Goal: Task Accomplishment & Management: Complete application form

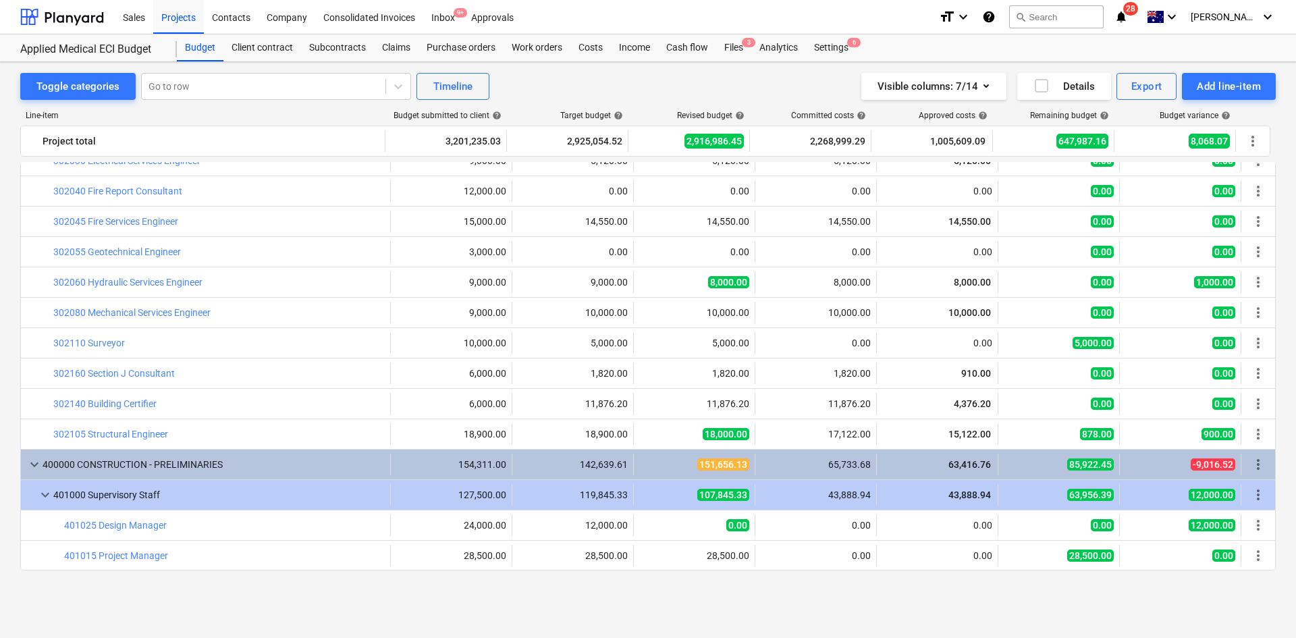
scroll to position [223, 0]
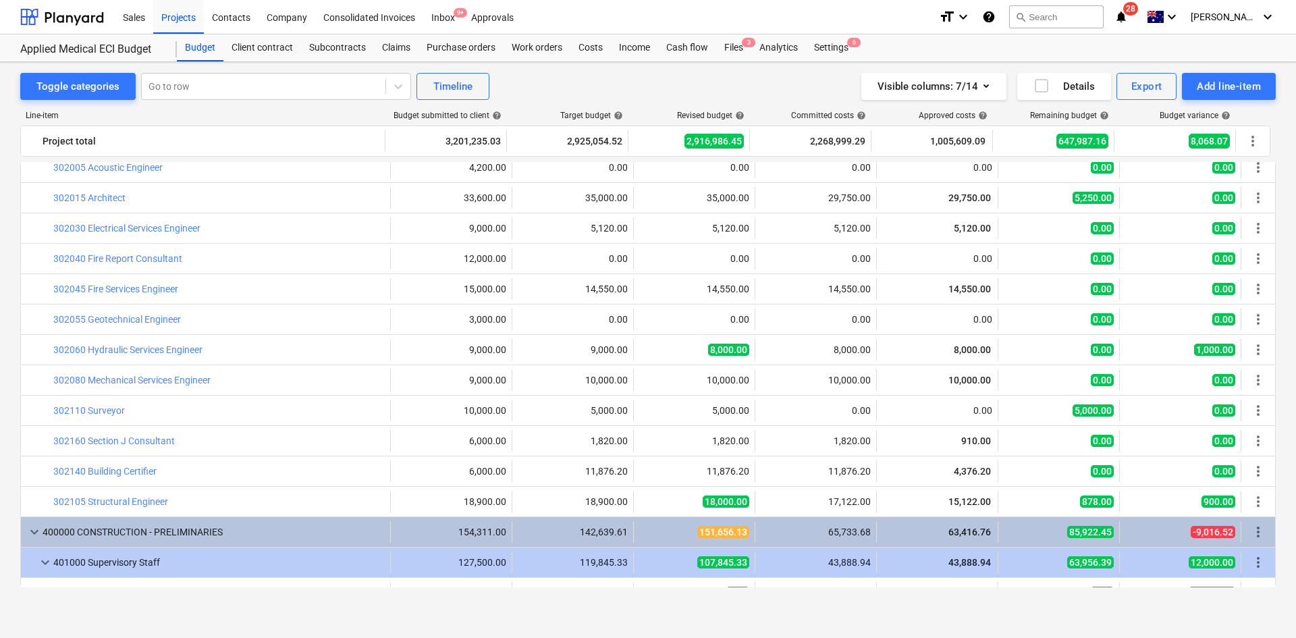
click at [701, 81] on div "Visible columns : 7/14 Details Export Add line-item" at bounding box center [977, 86] width 598 height 27
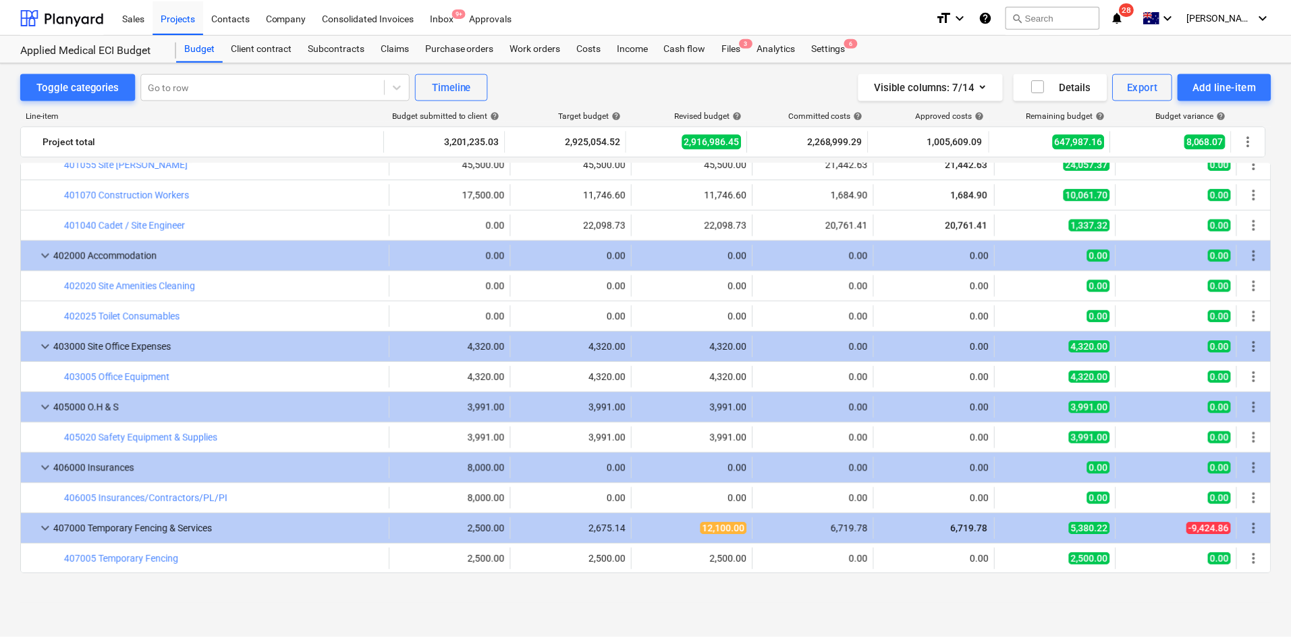
scroll to position [675, 0]
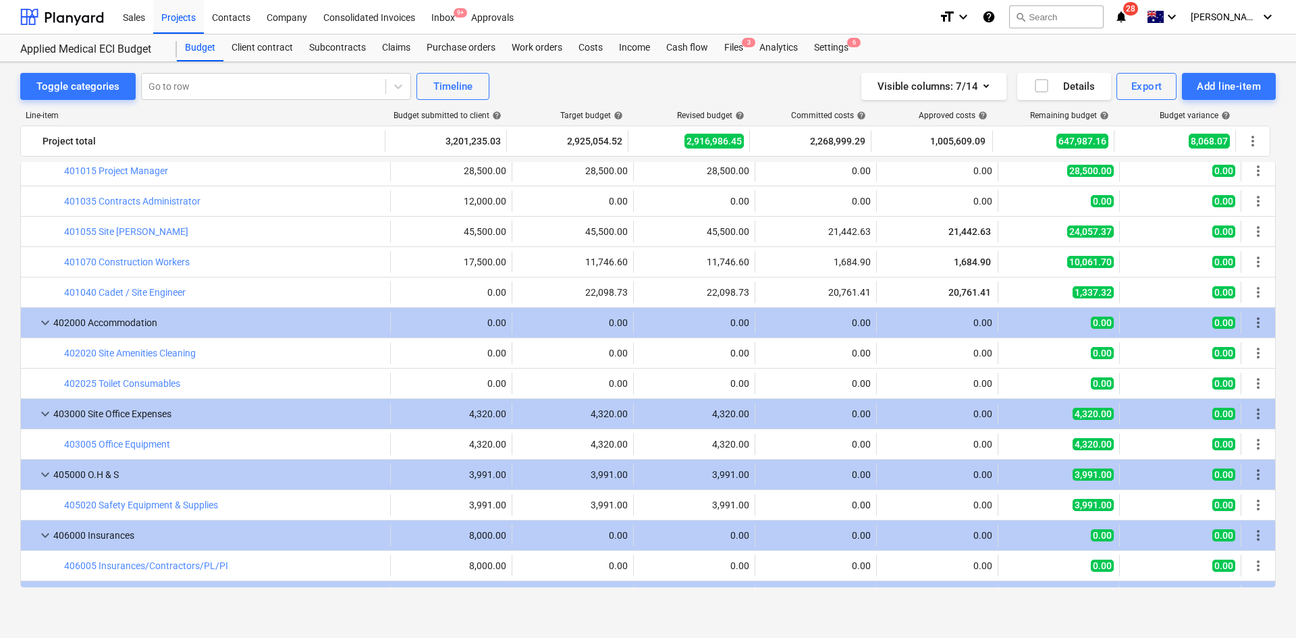
drag, startPoint x: 180, startPoint y: 25, endPoint x: 136, endPoint y: 141, distance: 124.3
click at [180, 26] on div "Projects" at bounding box center [178, 16] width 51 height 34
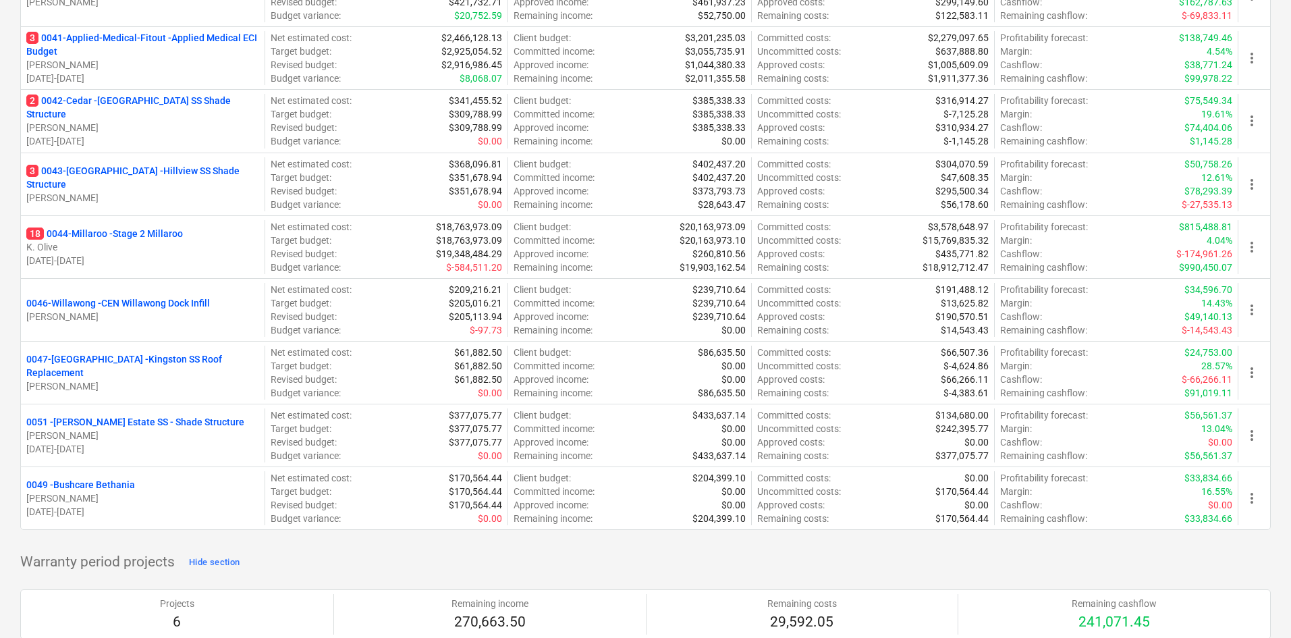
scroll to position [742, 0]
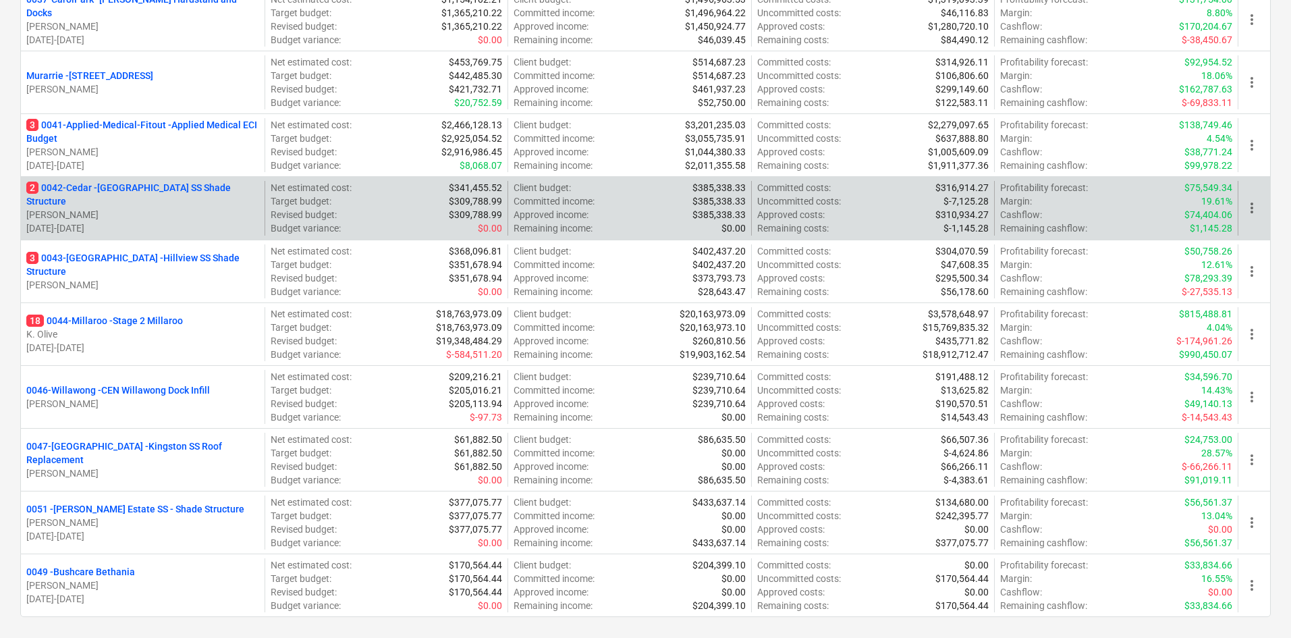
click at [167, 186] on div "2 0042-Cedar - [GEOGRAPHIC_DATA] SS Shade Structure [PERSON_NAME] [DATE] - [DAT…" at bounding box center [143, 208] width 244 height 54
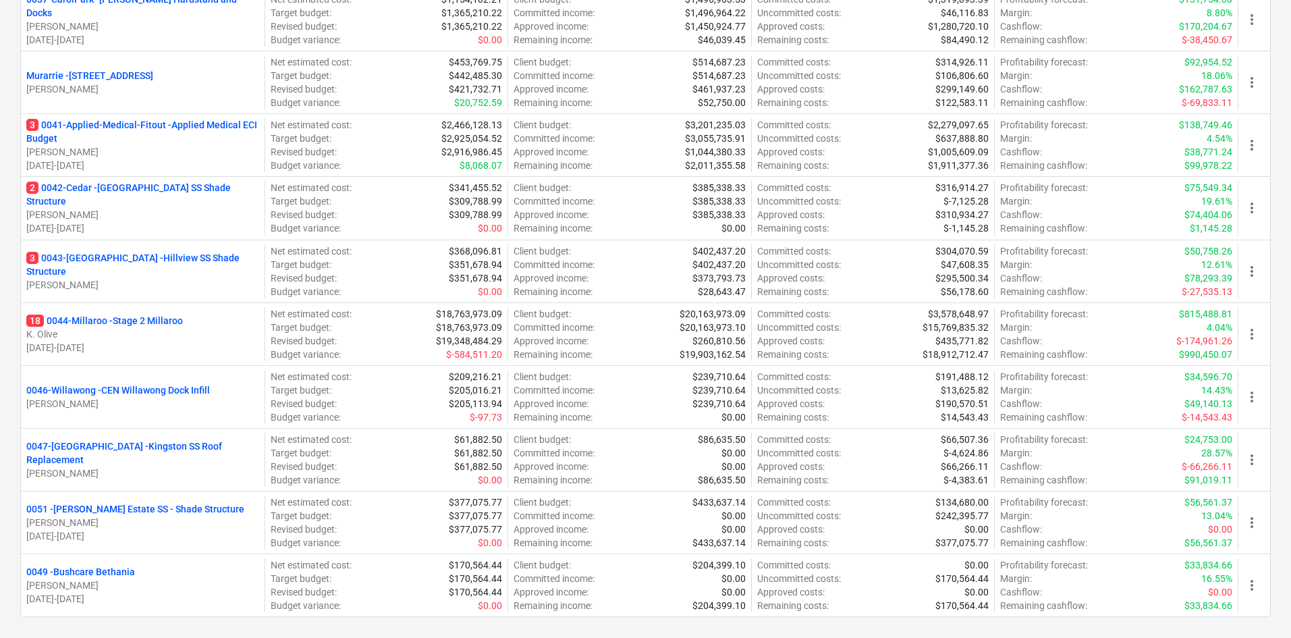
click at [180, 197] on p "2 0042-Cedar - [GEOGRAPHIC_DATA] SS Shade Structure" at bounding box center [142, 194] width 233 height 27
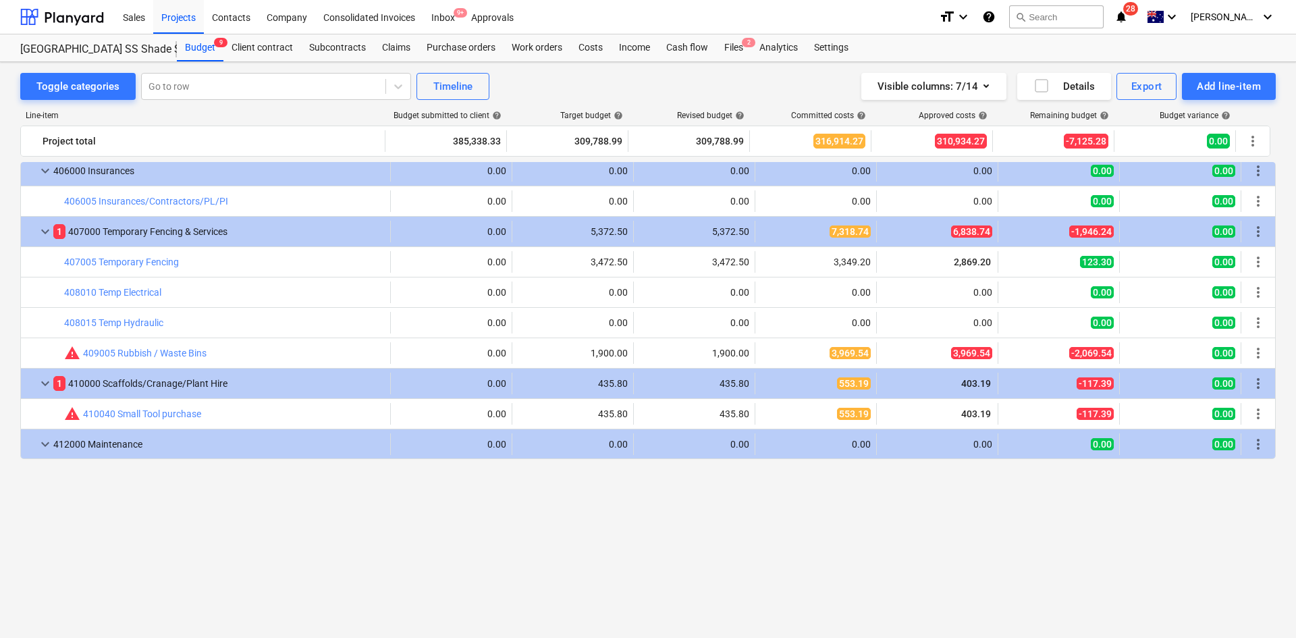
scroll to position [1080, 0]
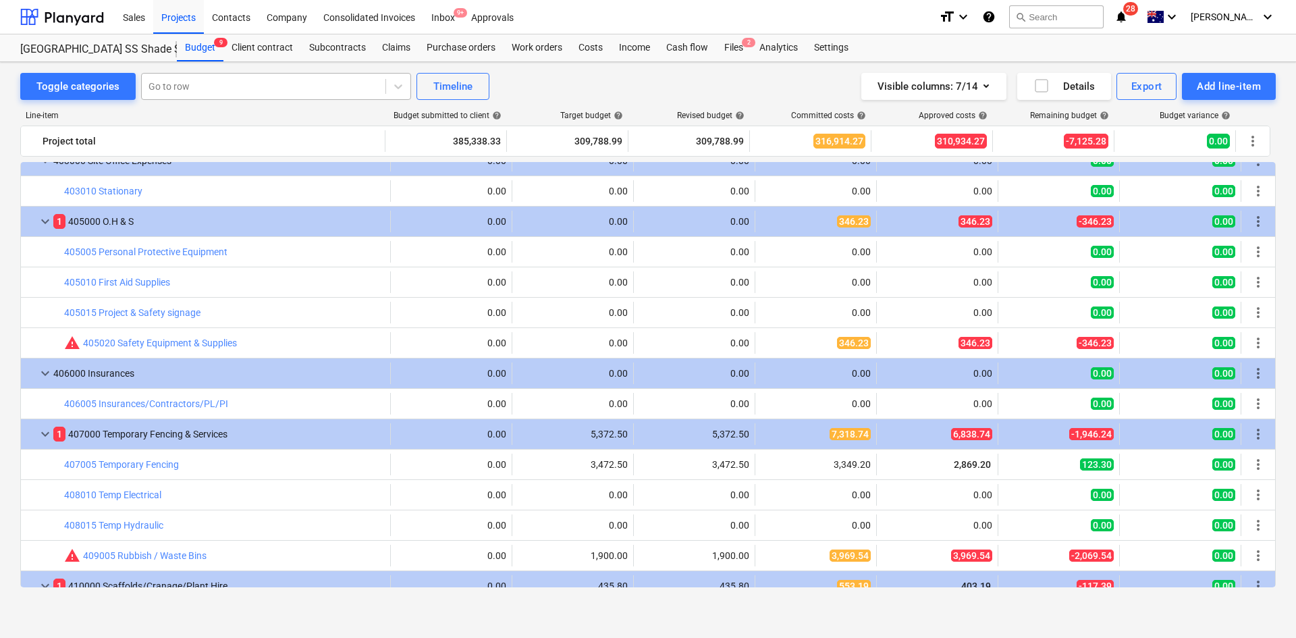
click at [212, 86] on div at bounding box center [263, 86] width 230 height 13
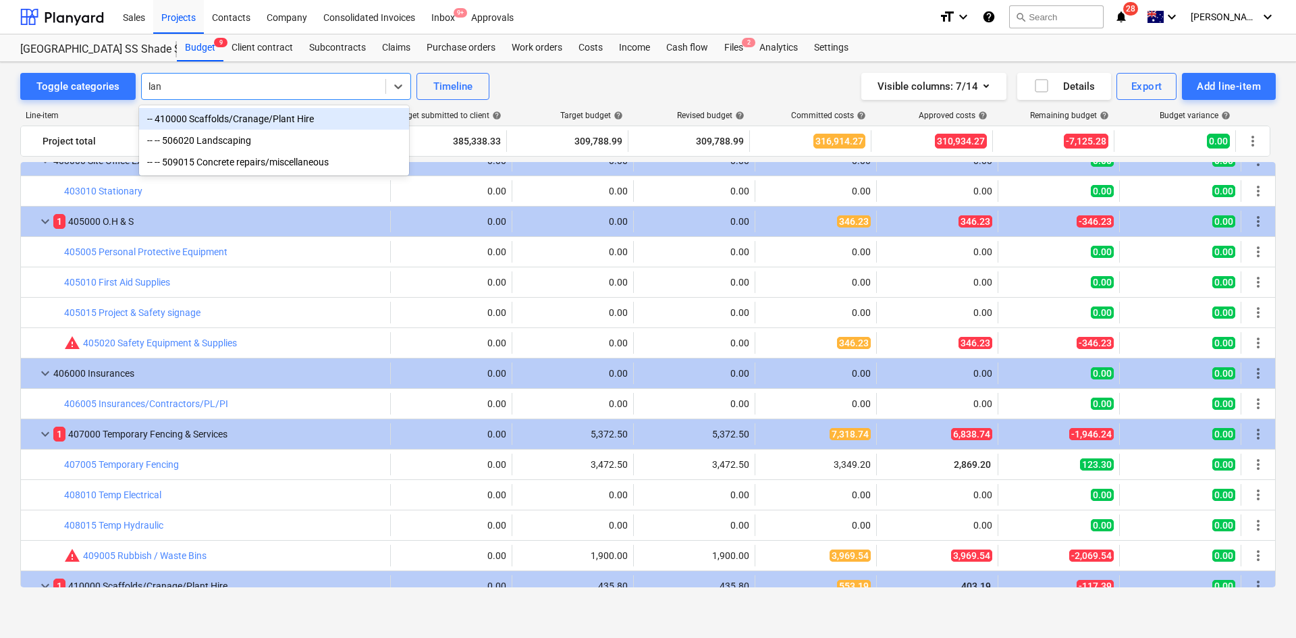
type input "land"
click at [254, 126] on div "-- -- 506020 Landscaping" at bounding box center [274, 119] width 270 height 22
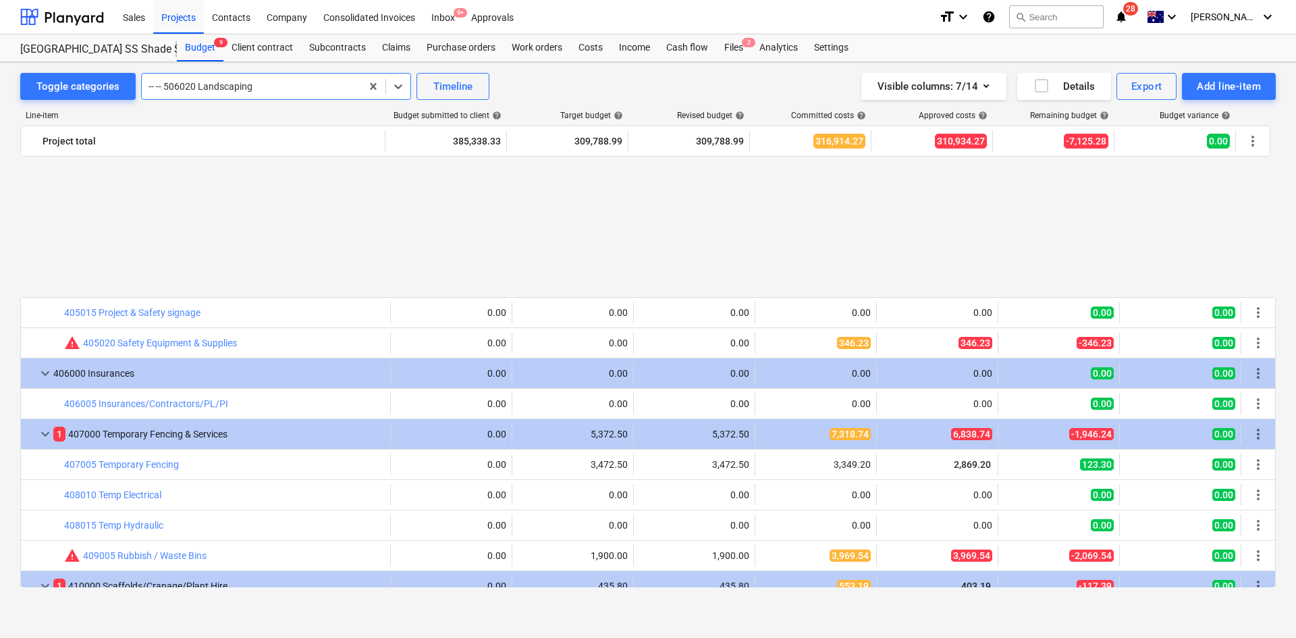
scroll to position [1822, 0]
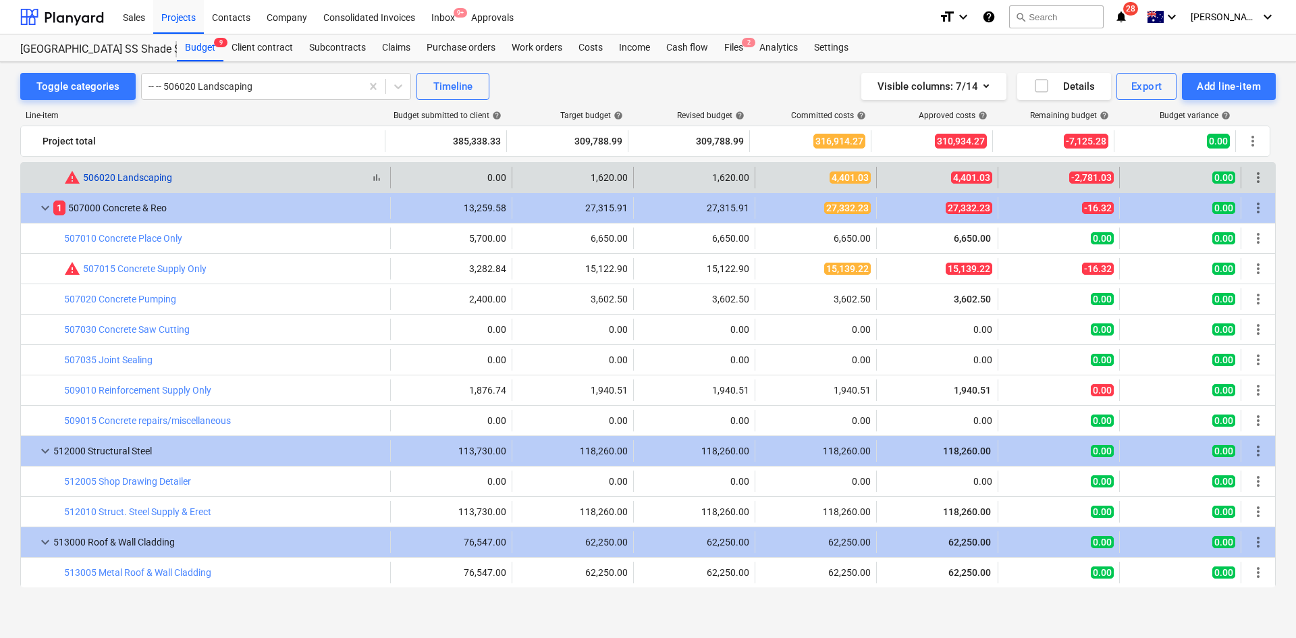
click at [152, 180] on link "506020 Landscaping" at bounding box center [127, 177] width 89 height 11
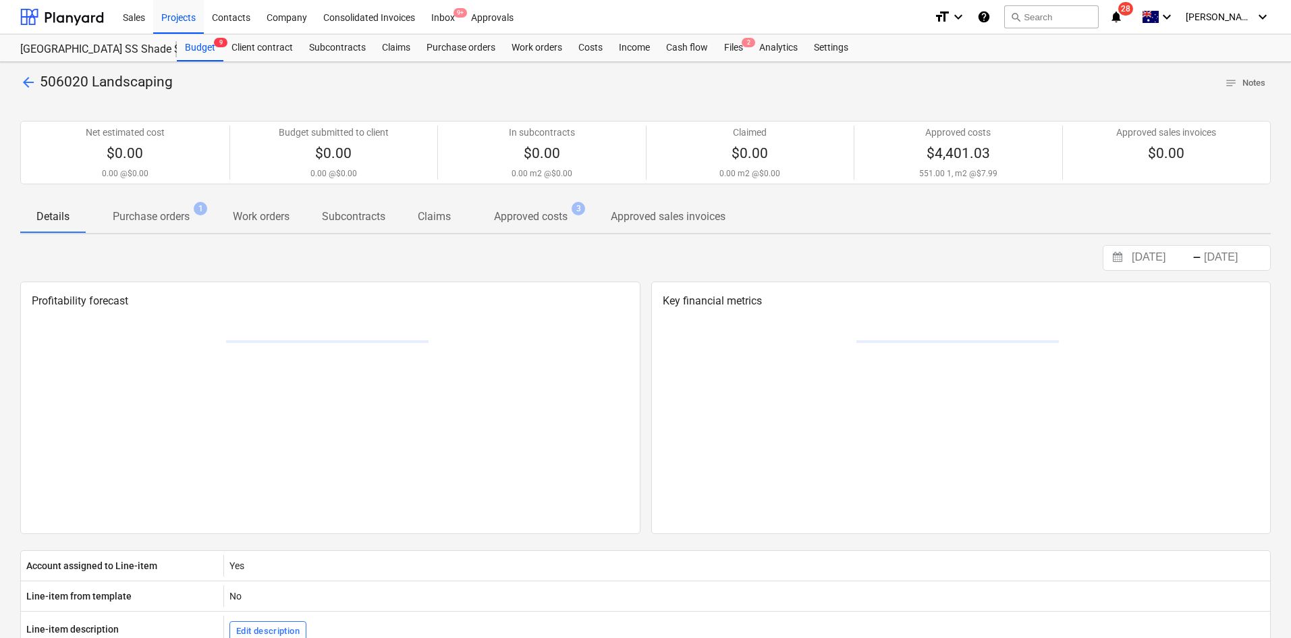
click at [184, 219] on p "Purchase orders" at bounding box center [151, 217] width 77 height 16
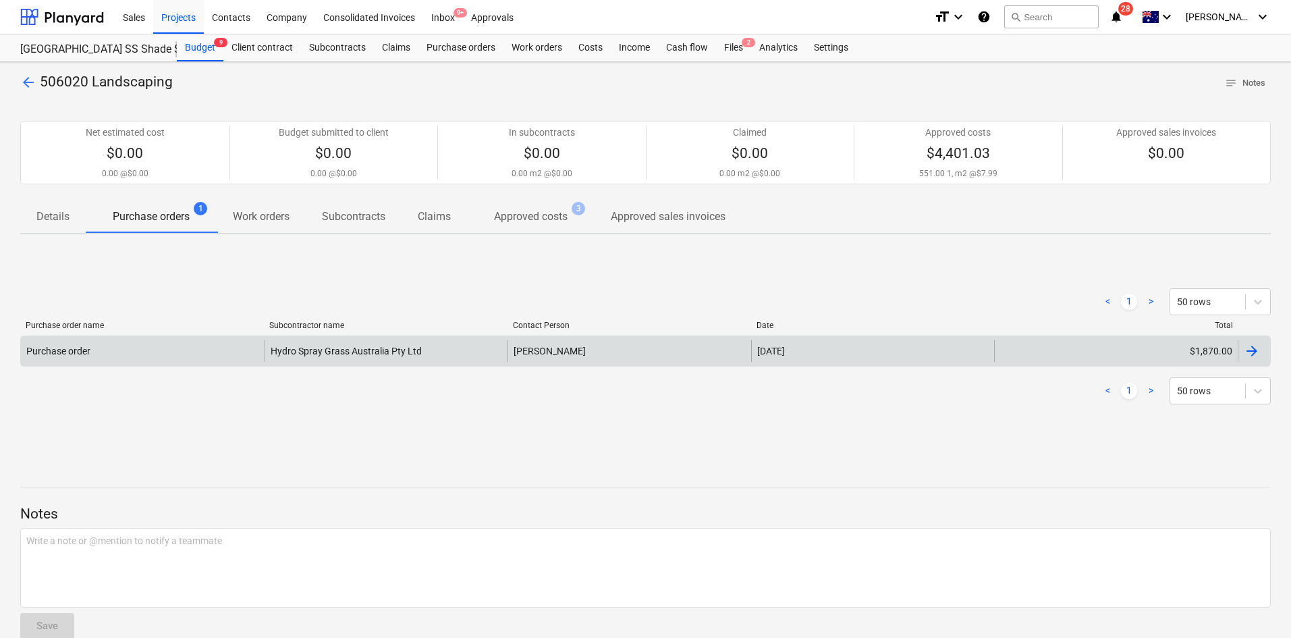
click at [184, 350] on div "Purchase order" at bounding box center [143, 351] width 244 height 22
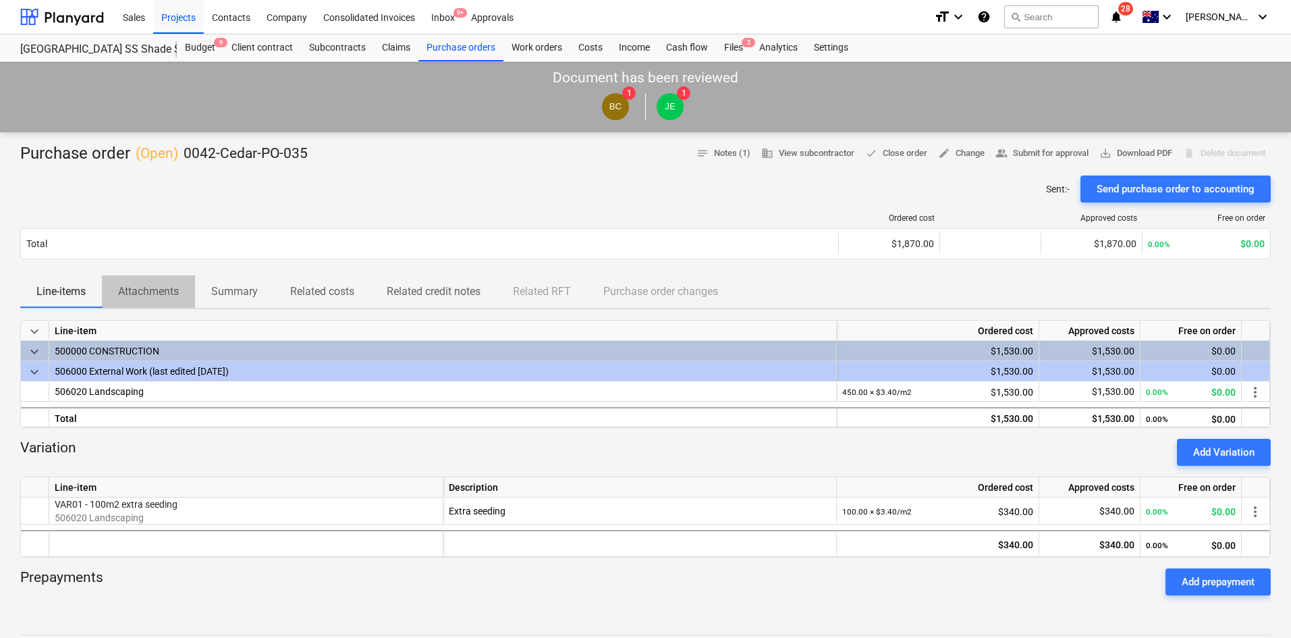
click at [165, 294] on p "Attachments" at bounding box center [148, 291] width 61 height 16
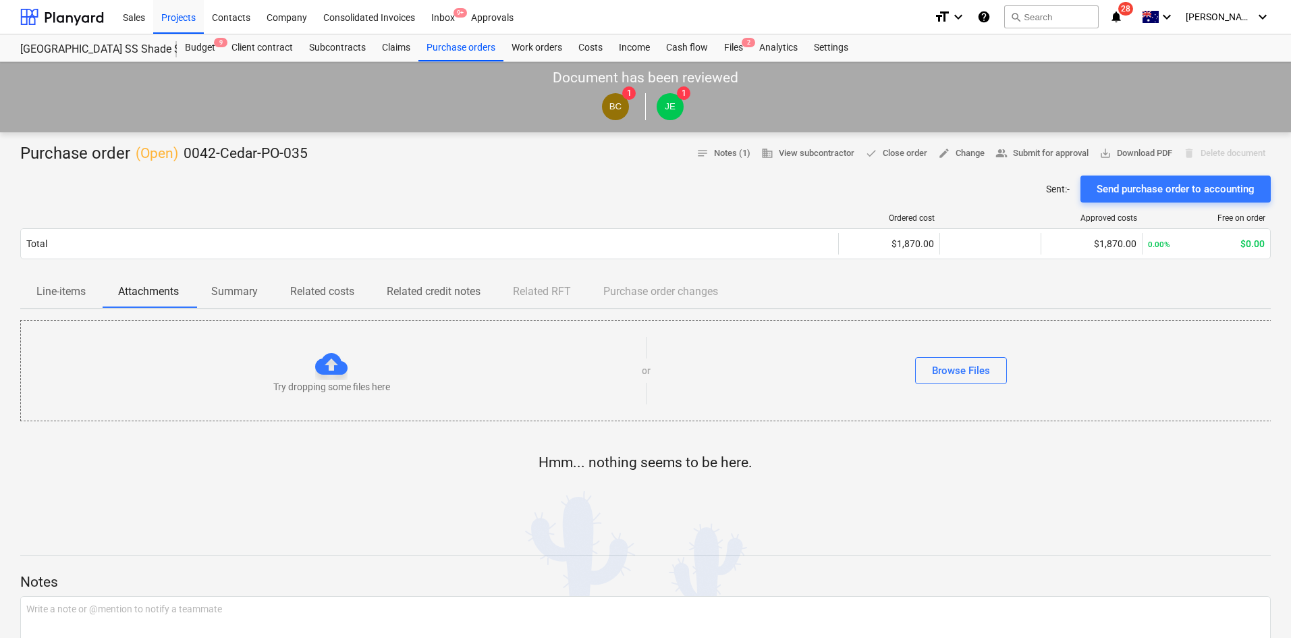
drag, startPoint x: 94, startPoint y: 298, endPoint x: 195, endPoint y: 295, distance: 100.6
click at [95, 297] on span "Line-items" at bounding box center [61, 291] width 82 height 24
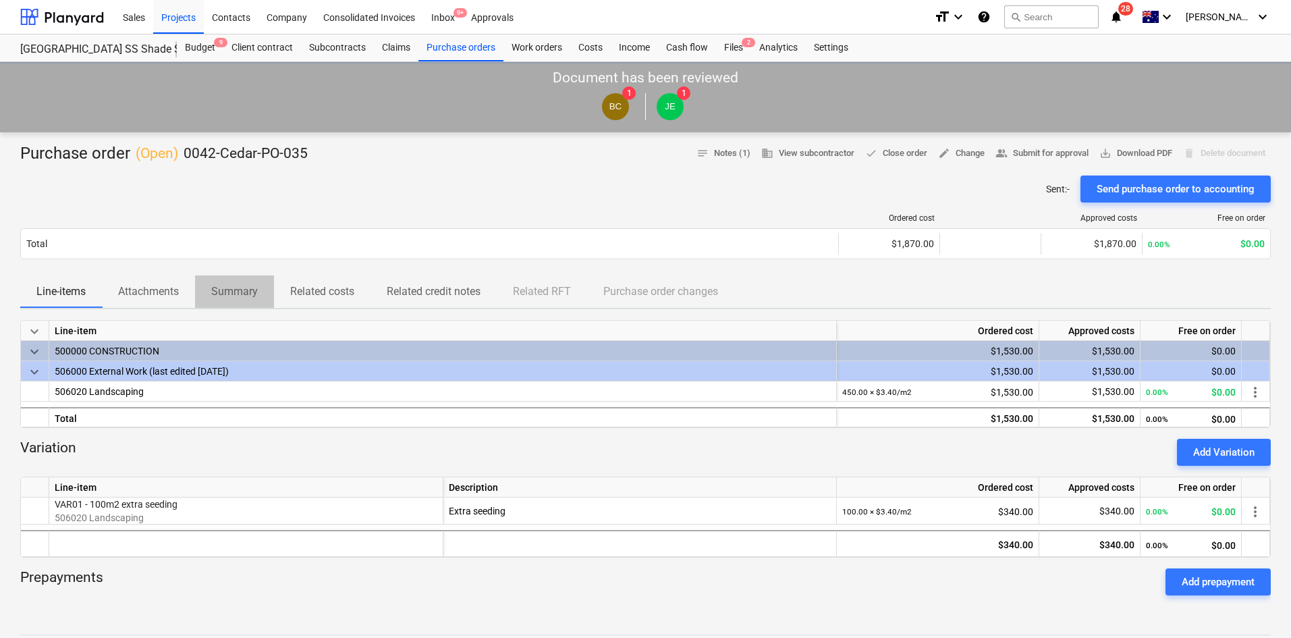
click at [243, 295] on p "Summary" at bounding box center [234, 291] width 47 height 16
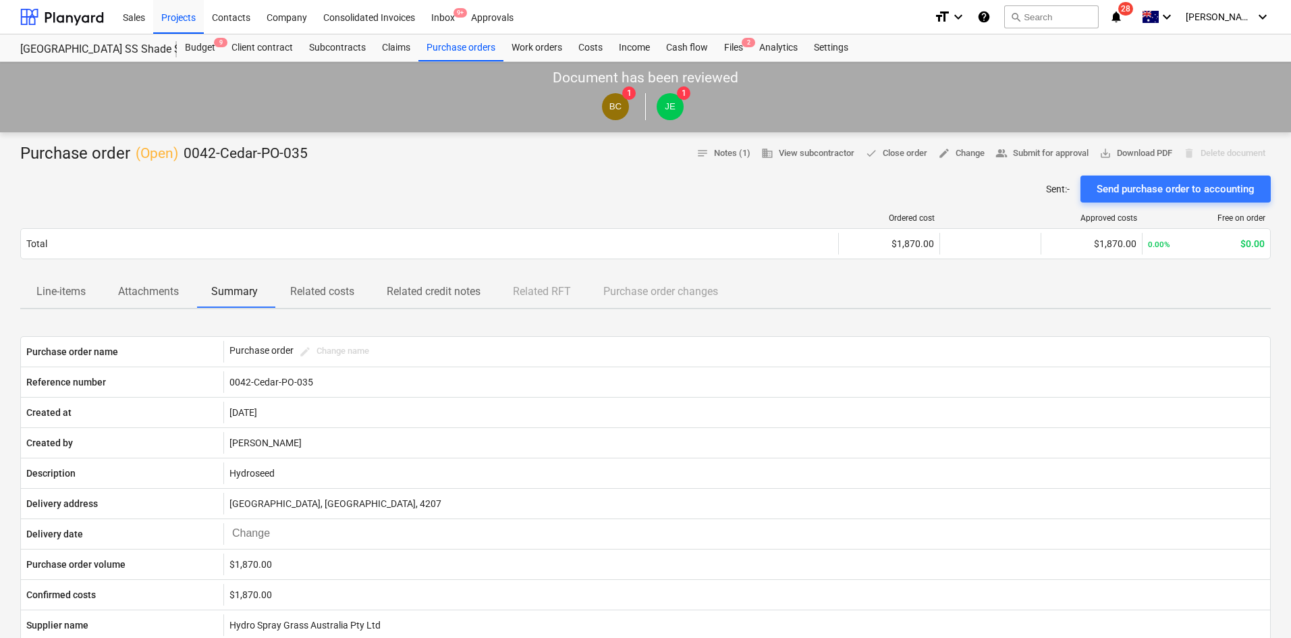
drag, startPoint x: 408, startPoint y: 295, endPoint x: 371, endPoint y: 296, distance: 37.1
click at [408, 294] on p "Related credit notes" at bounding box center [434, 291] width 94 height 16
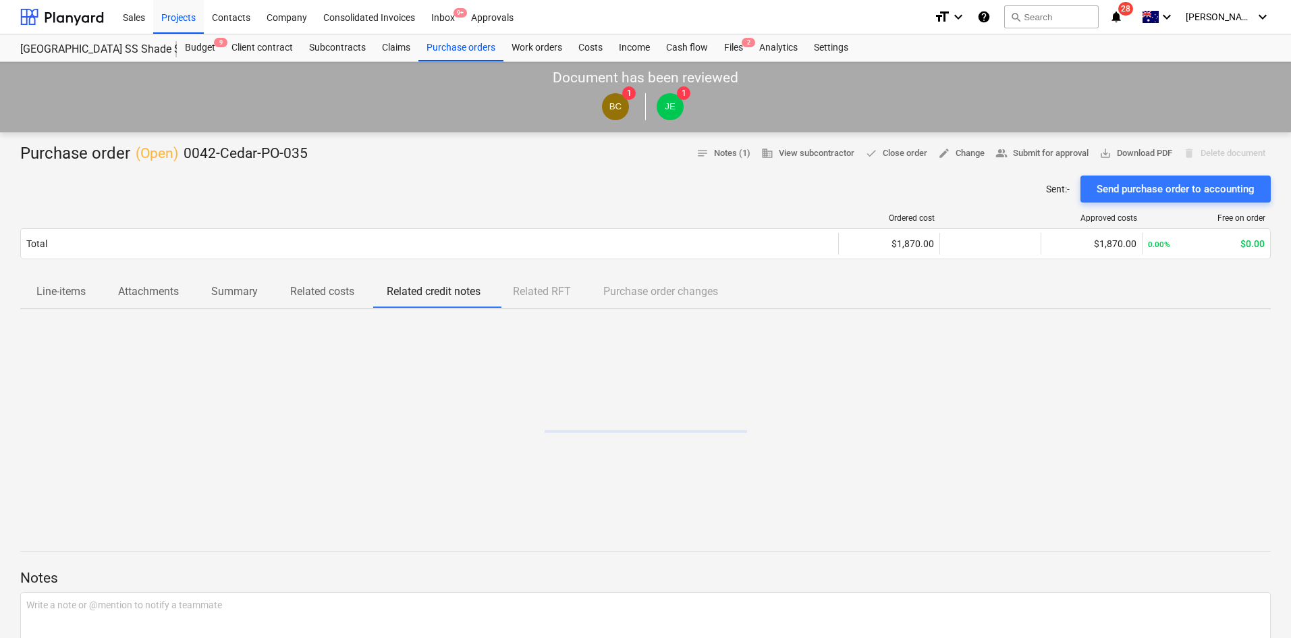
click at [328, 296] on p "Related costs" at bounding box center [322, 291] width 64 height 16
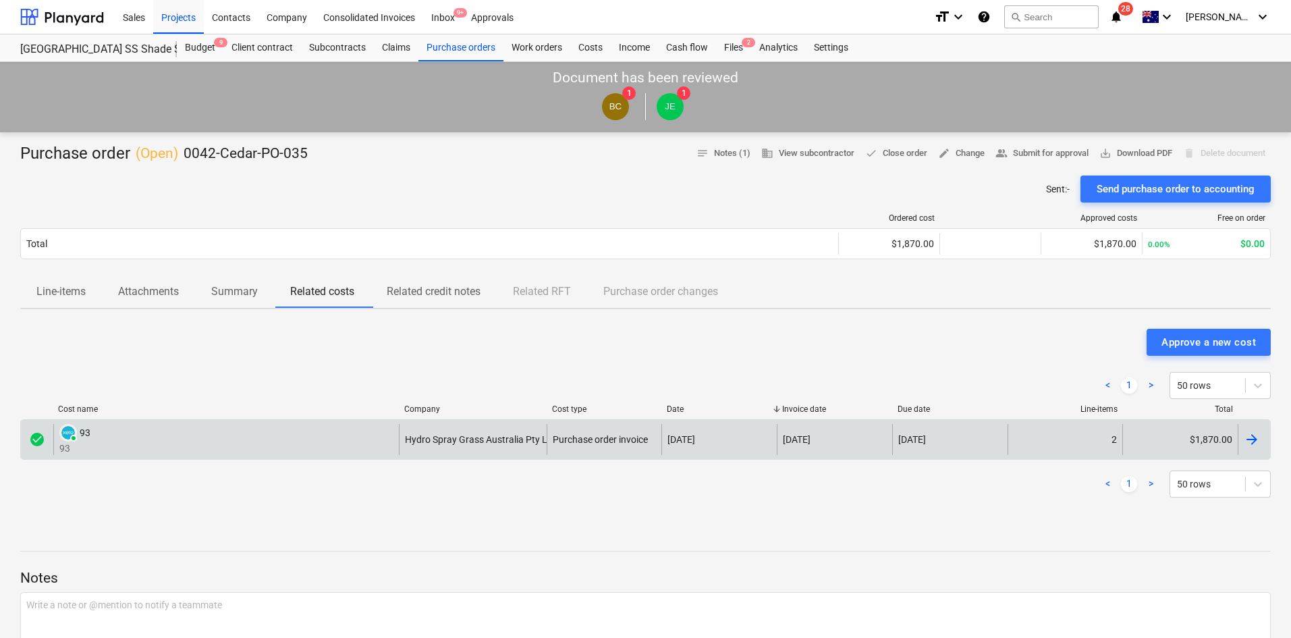
click at [167, 436] on div "PAID 93 93" at bounding box center [226, 439] width 346 height 31
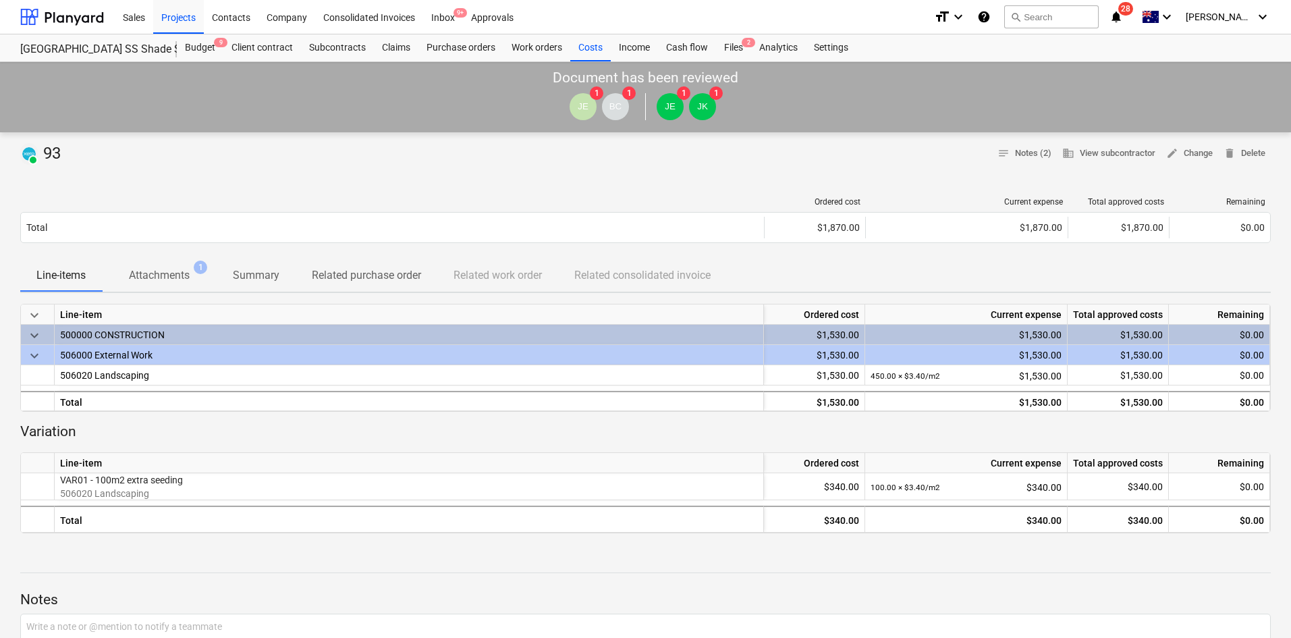
click at [188, 263] on span "Attachments 1" at bounding box center [159, 275] width 115 height 25
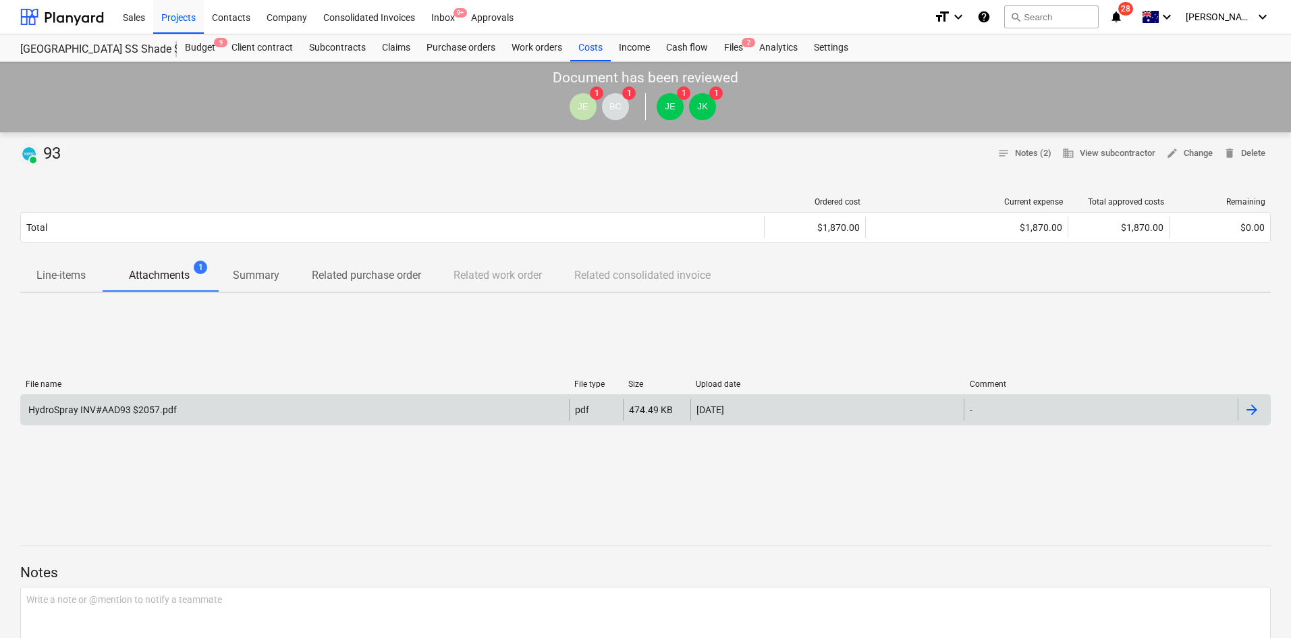
click at [170, 410] on div "HydroSpray INV#AAD93 $2057.pdf" at bounding box center [101, 409] width 150 height 11
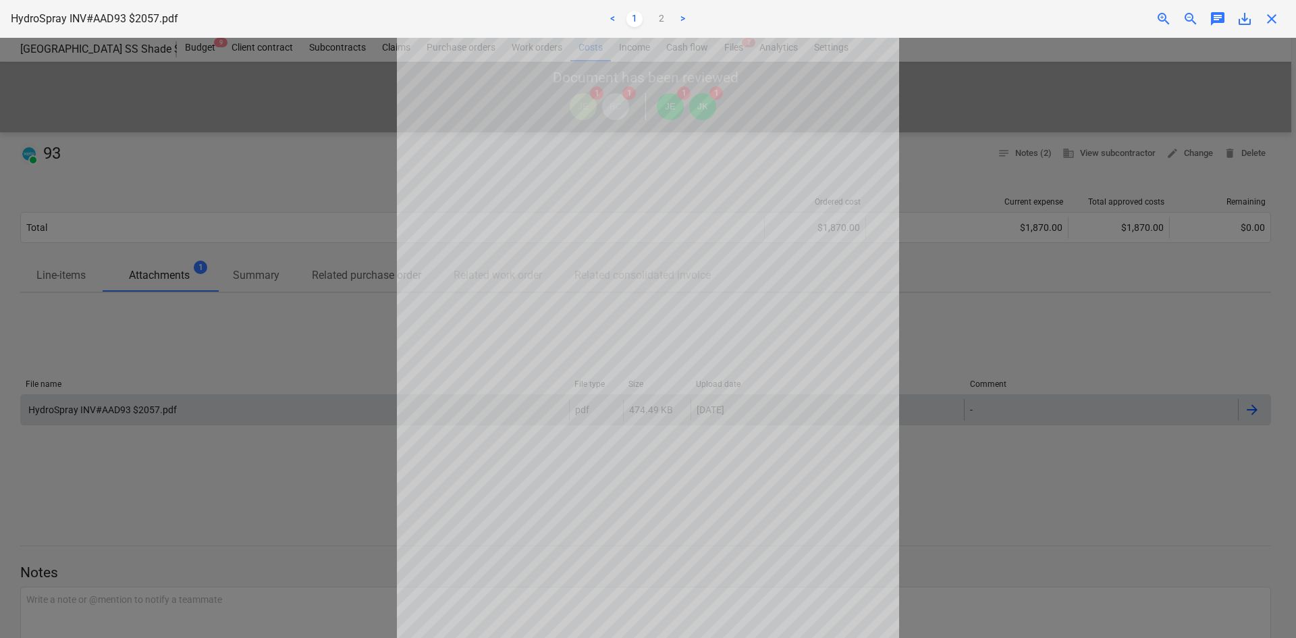
scroll to position [113, 0]
click at [665, 16] on link "2" at bounding box center [661, 19] width 16 height 16
click at [638, 15] on link "1" at bounding box center [634, 19] width 16 height 16
click at [1057, 329] on div at bounding box center [648, 338] width 1296 height 600
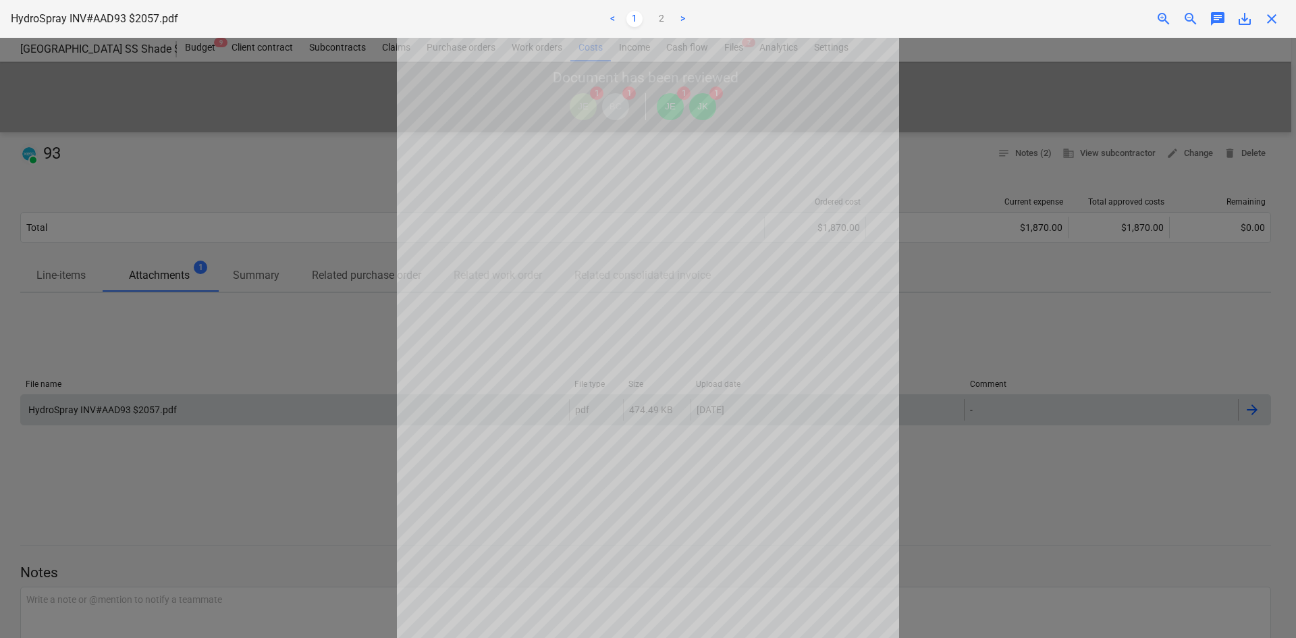
click at [958, 361] on div at bounding box center [648, 338] width 1296 height 600
click at [657, 14] on link "2" at bounding box center [661, 19] width 16 height 16
click at [636, 17] on link "1" at bounding box center [634, 19] width 16 height 16
click at [335, 235] on div at bounding box center [648, 338] width 1296 height 600
click at [1281, 21] on div "close" at bounding box center [1271, 19] width 27 height 16
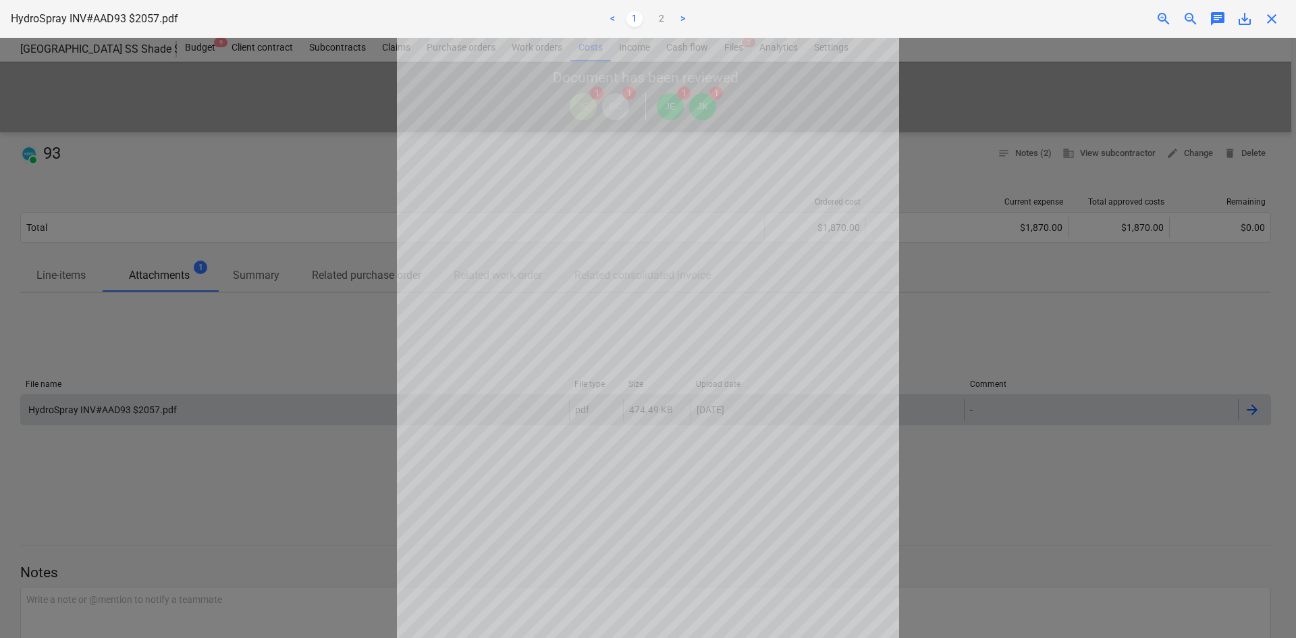
click at [1273, 18] on span "close" at bounding box center [1271, 19] width 16 height 16
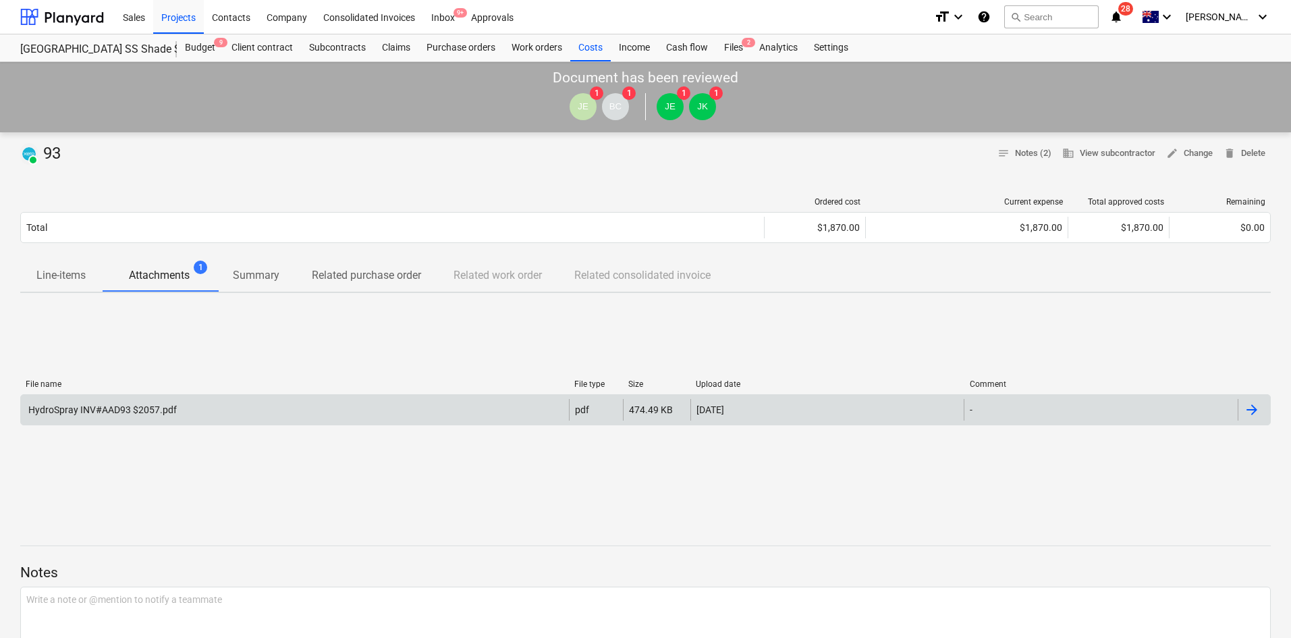
click at [337, 126] on div "Document has been reviewed JE [DATE] 1 JE 1 JK 1" at bounding box center [645, 97] width 1291 height 70
click at [180, 16] on div "Projects" at bounding box center [178, 16] width 51 height 34
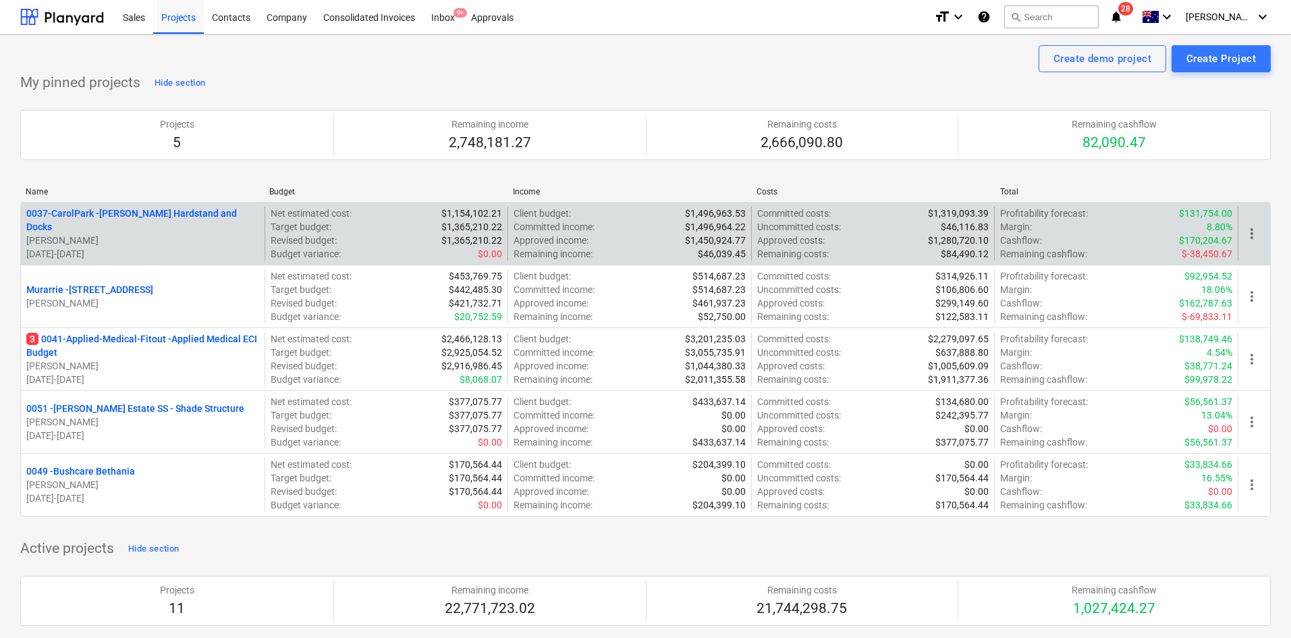
click at [138, 214] on p "0037-CarolPark - [PERSON_NAME] Hardstand and Docks" at bounding box center [142, 219] width 233 height 27
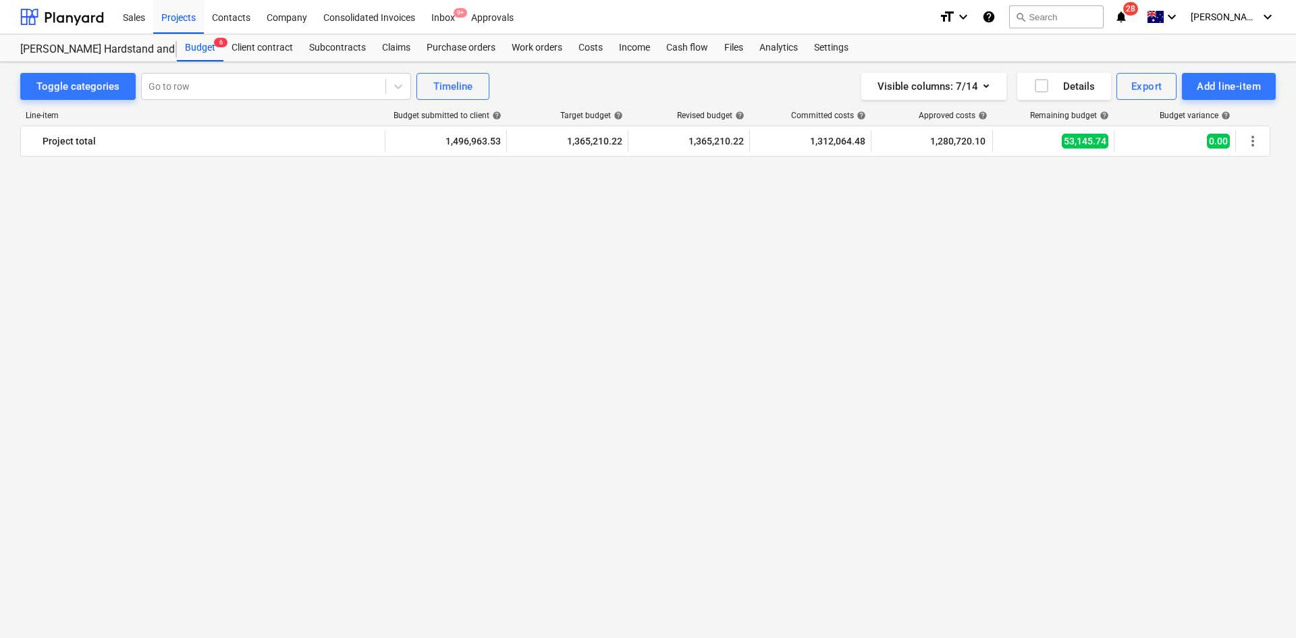
scroll to position [1462, 0]
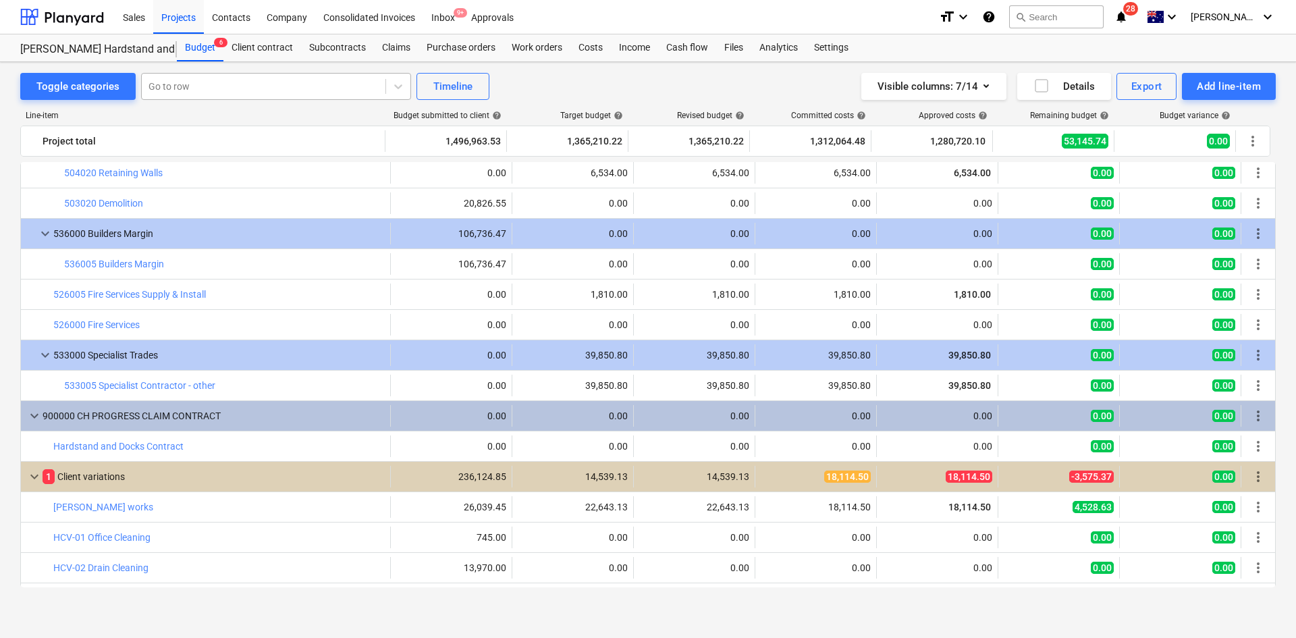
click at [258, 83] on div at bounding box center [263, 86] width 230 height 13
type input "land"
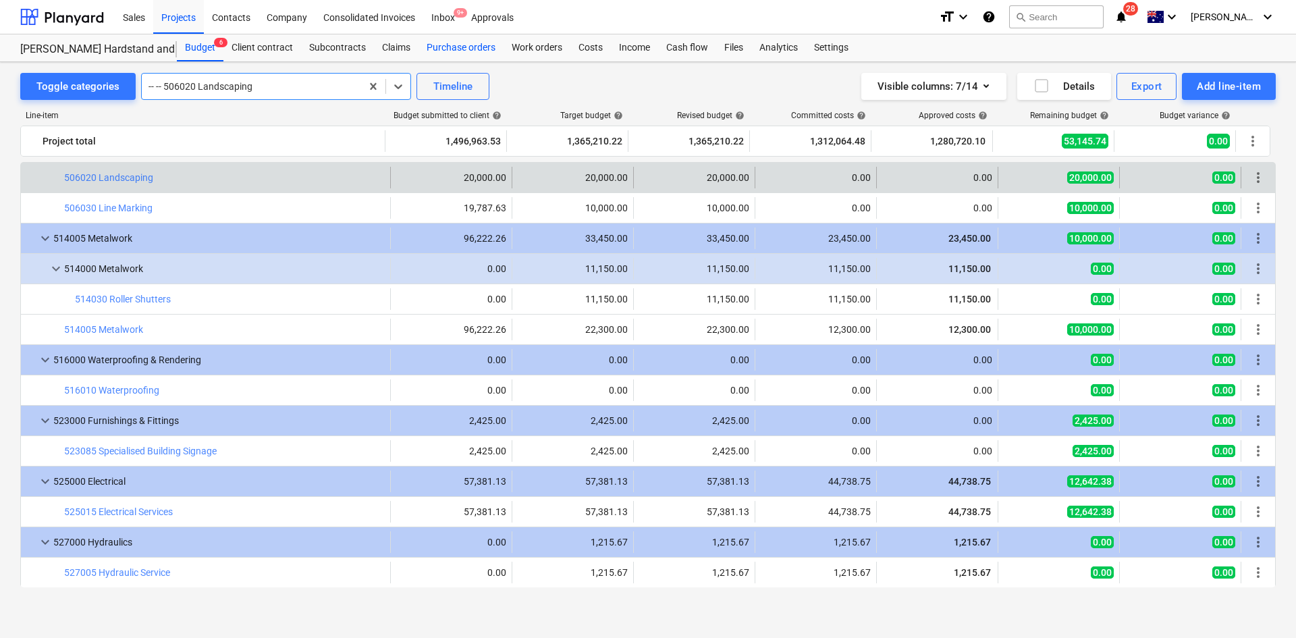
click at [470, 45] on div "Purchase orders" at bounding box center [460, 47] width 85 height 27
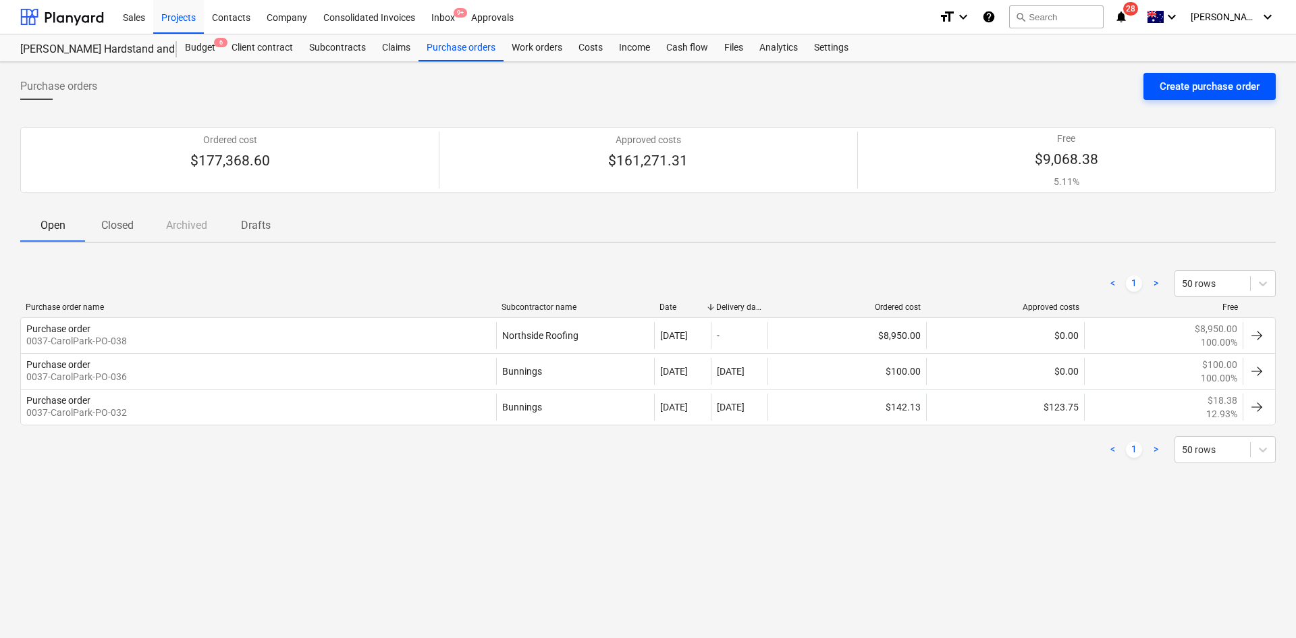
click at [1198, 88] on div "Create purchase order" at bounding box center [1209, 87] width 100 height 18
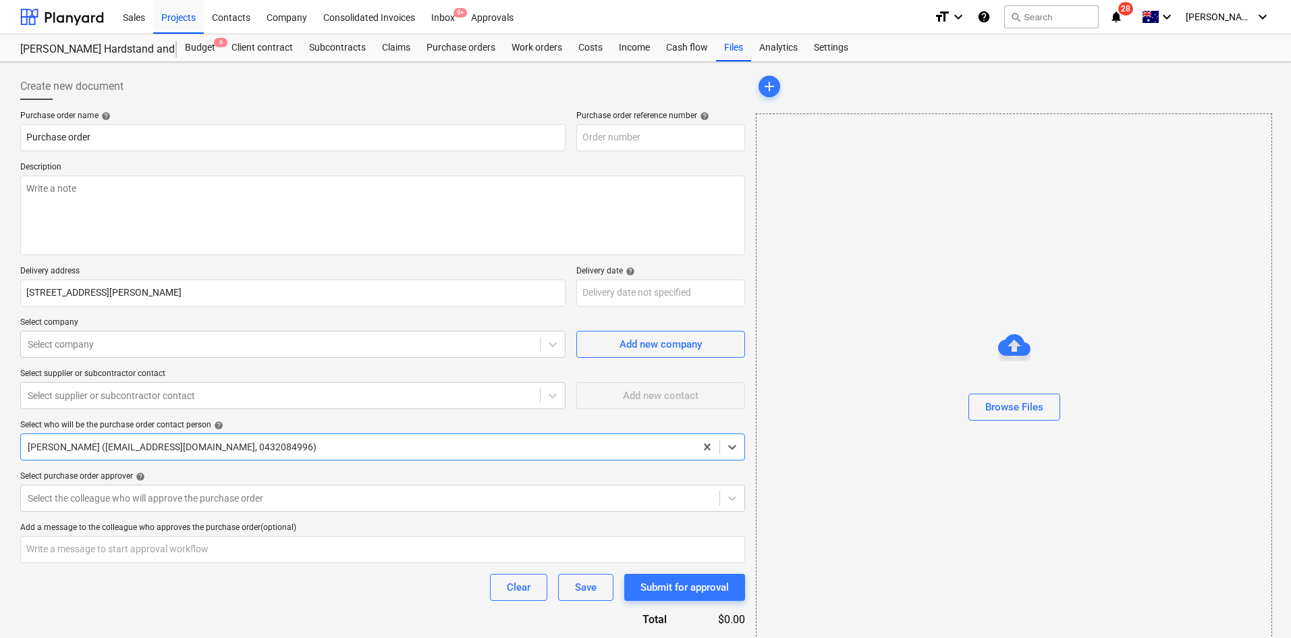
type textarea "x"
type input "0037-CarolPark-PO-042"
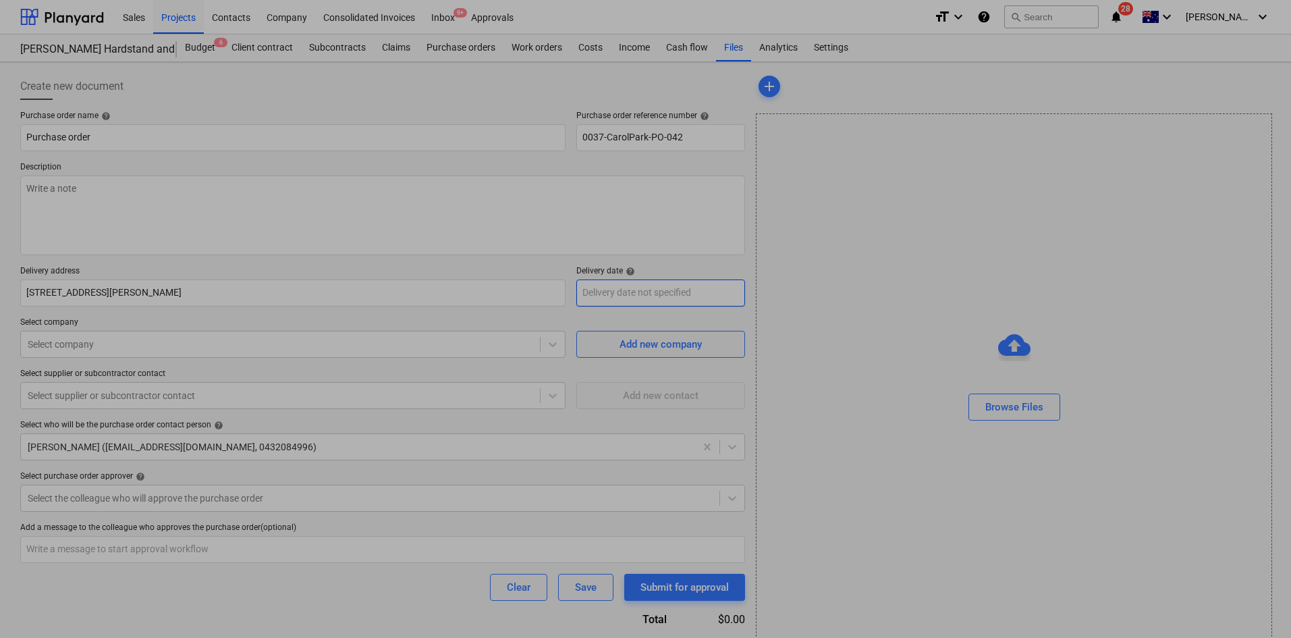
click at [620, 294] on body "Sales Projects Contacts Company Consolidated Invoices Inbox 9+ Approvals format…" at bounding box center [645, 319] width 1291 height 638
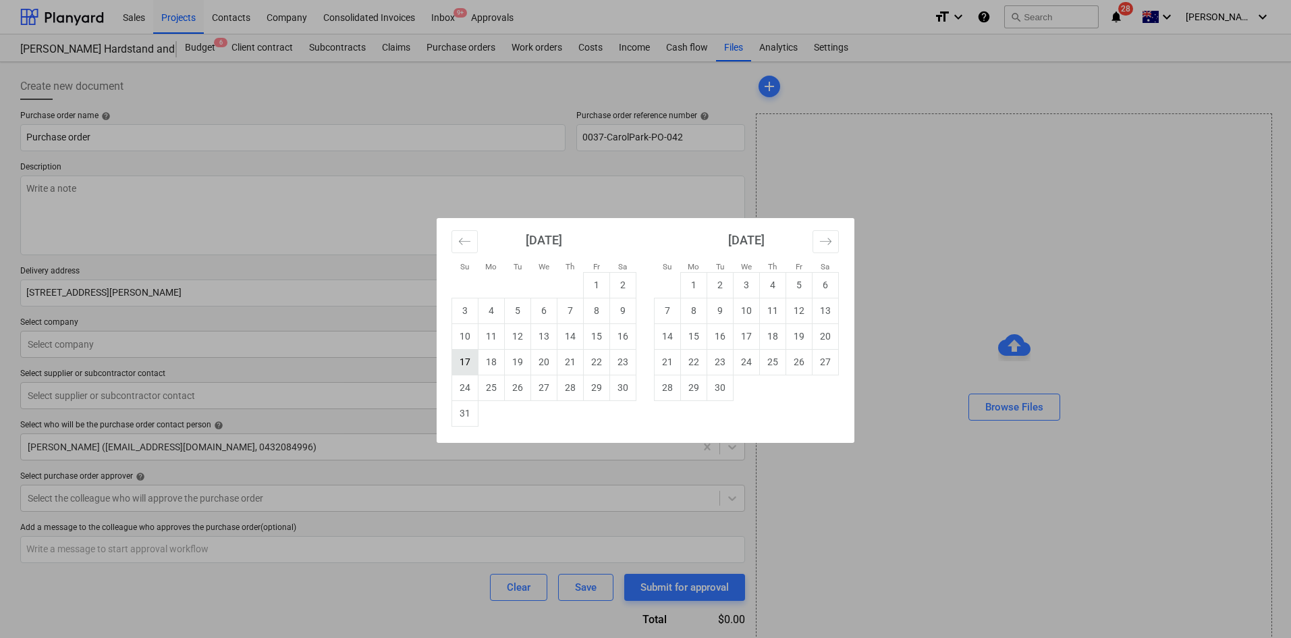
click at [468, 363] on td "17" at bounding box center [465, 362] width 26 height 26
type textarea "x"
type input "[DATE]"
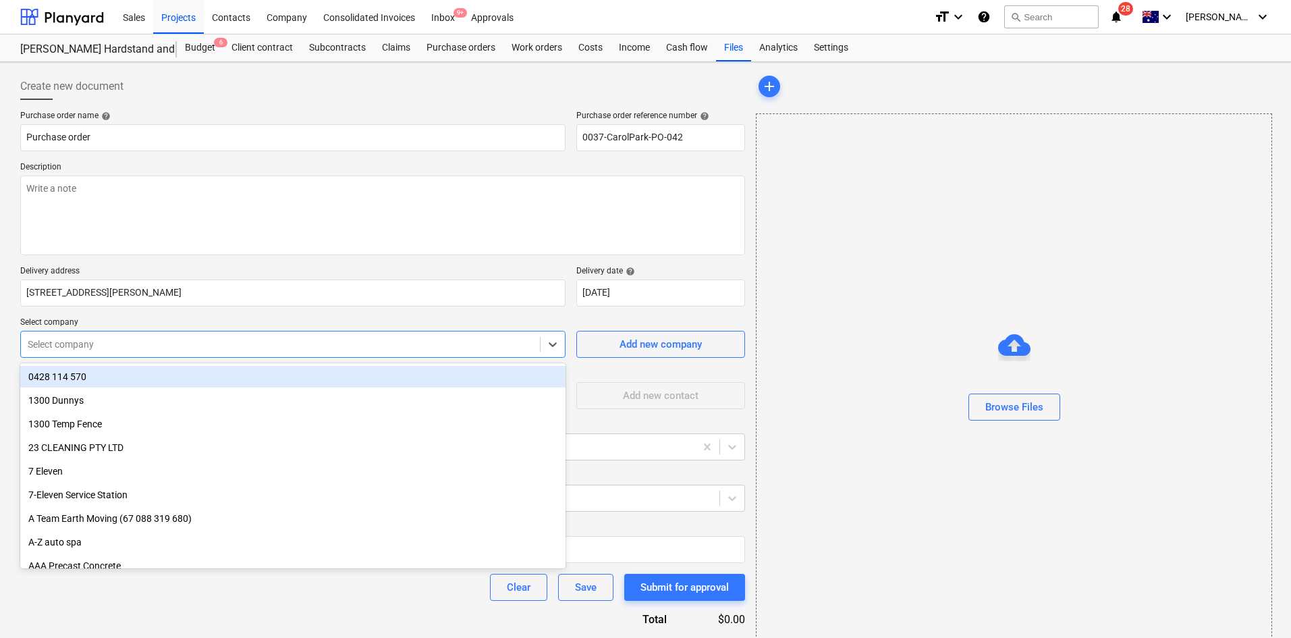
click at [454, 353] on div "Select company" at bounding box center [280, 344] width 519 height 19
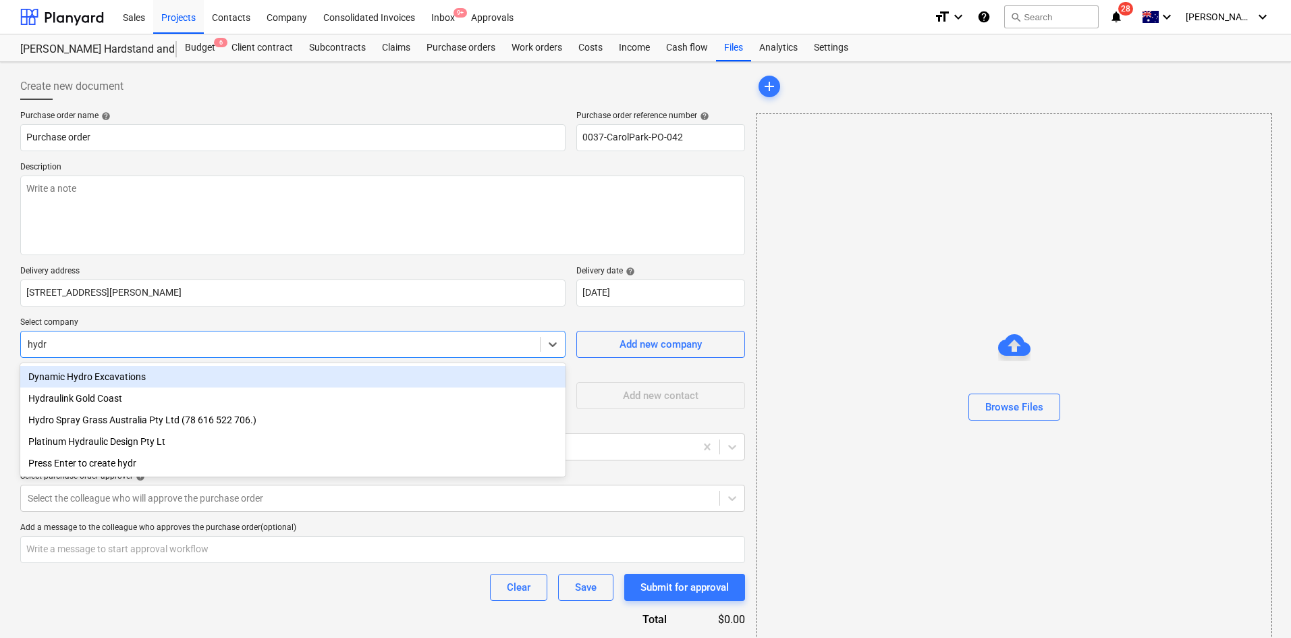
type input "hydro"
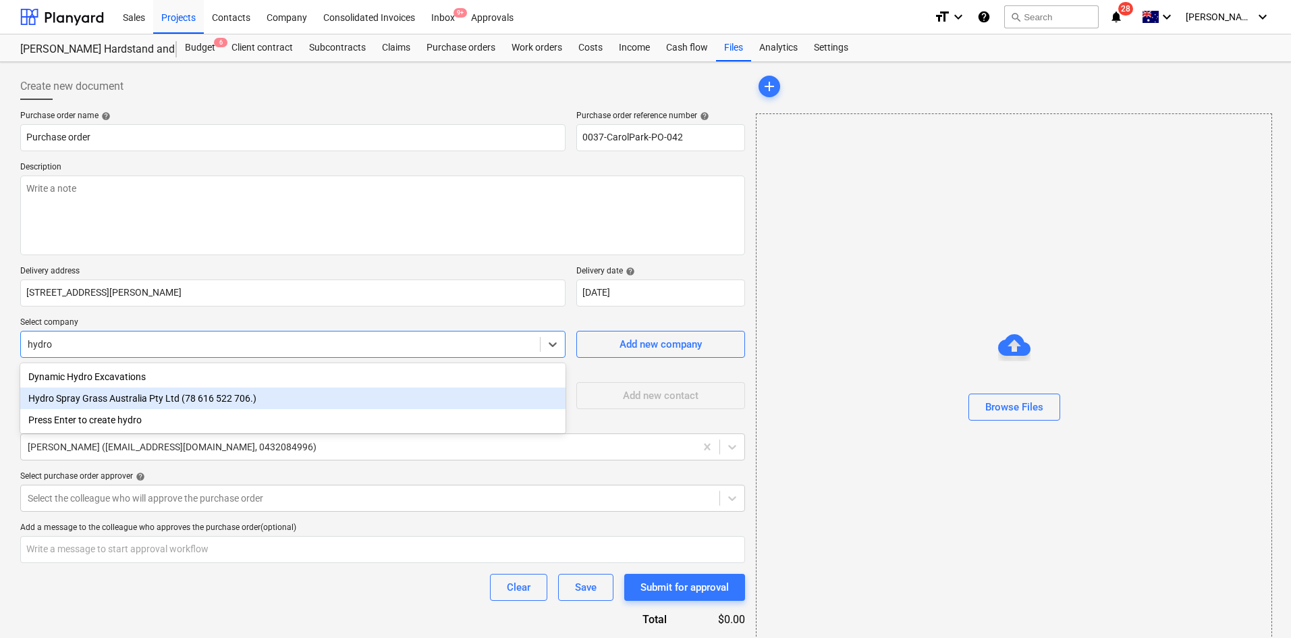
type textarea "x"
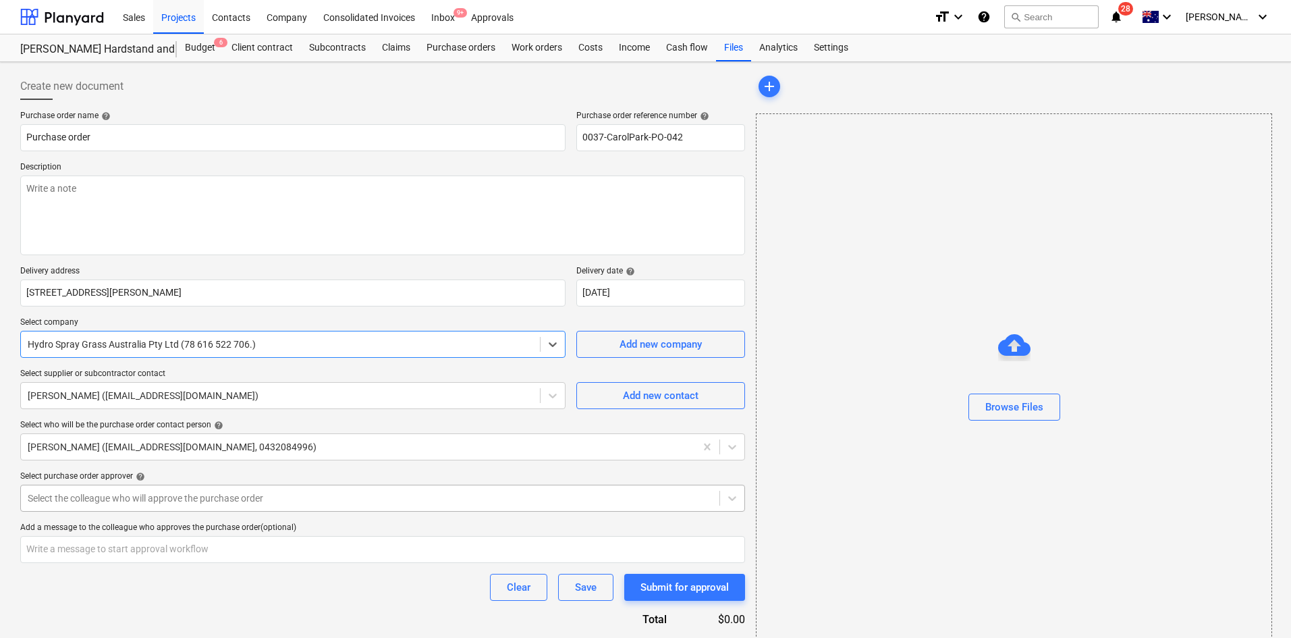
click at [326, 489] on body "Sales Projects Contacts Company Consolidated Invoices Inbox 9+ Approvals format…" at bounding box center [645, 319] width 1291 height 638
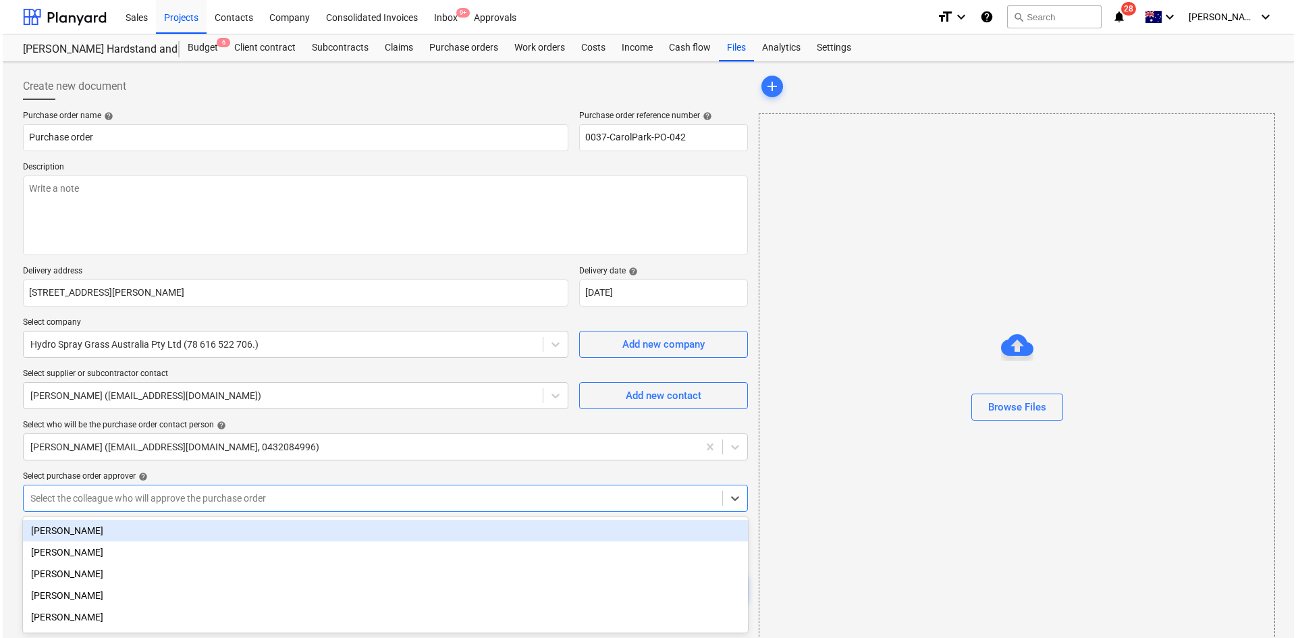
scroll to position [51, 0]
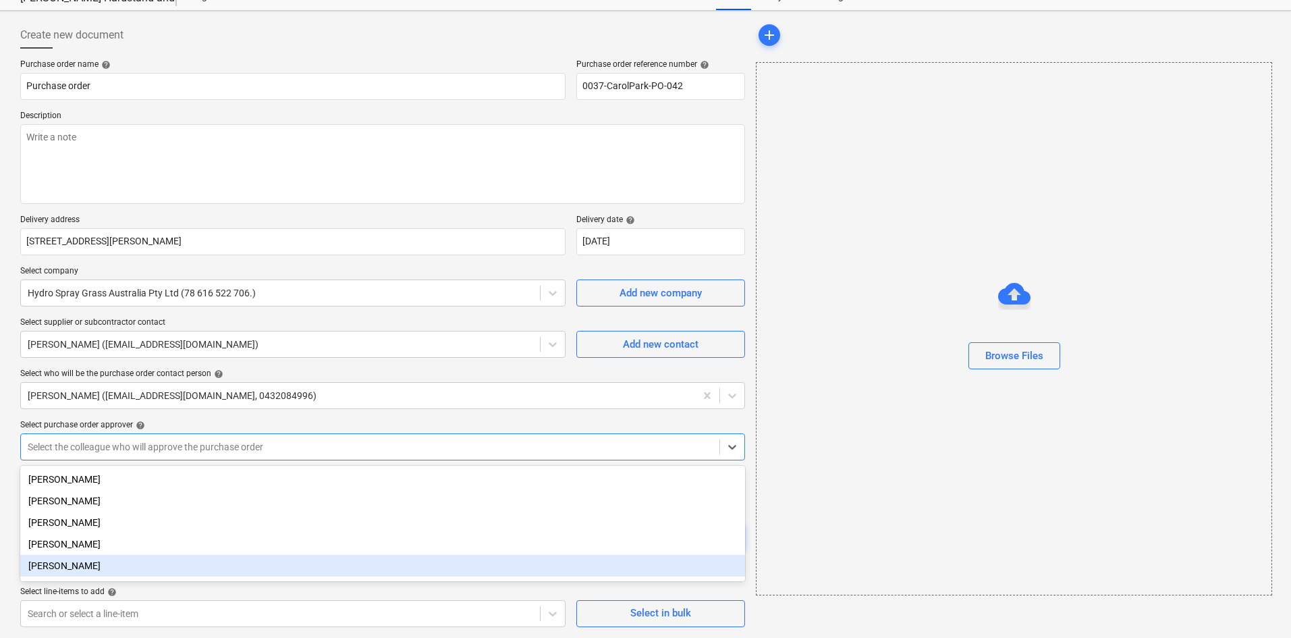
click at [96, 568] on div "[PERSON_NAME]" at bounding box center [382, 566] width 725 height 22
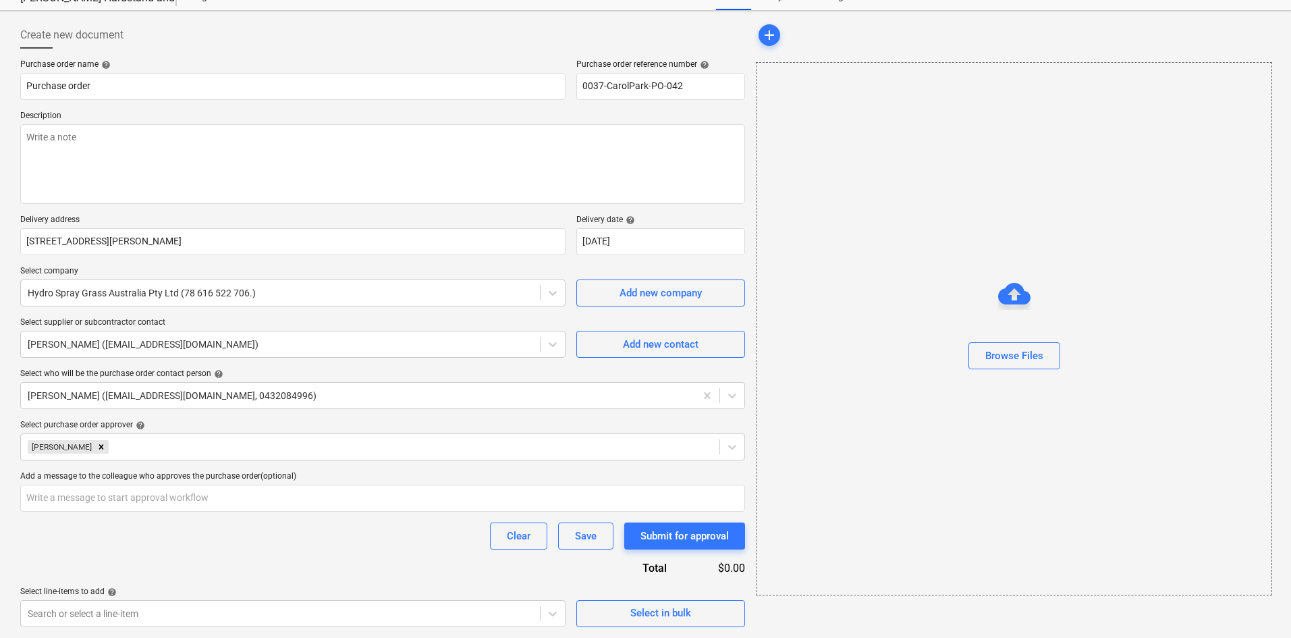
click at [202, 421] on div "Select purchase order approver help" at bounding box center [382, 425] width 725 height 11
click at [656, 618] on div "Select in bulk" at bounding box center [660, 613] width 61 height 18
type textarea "x"
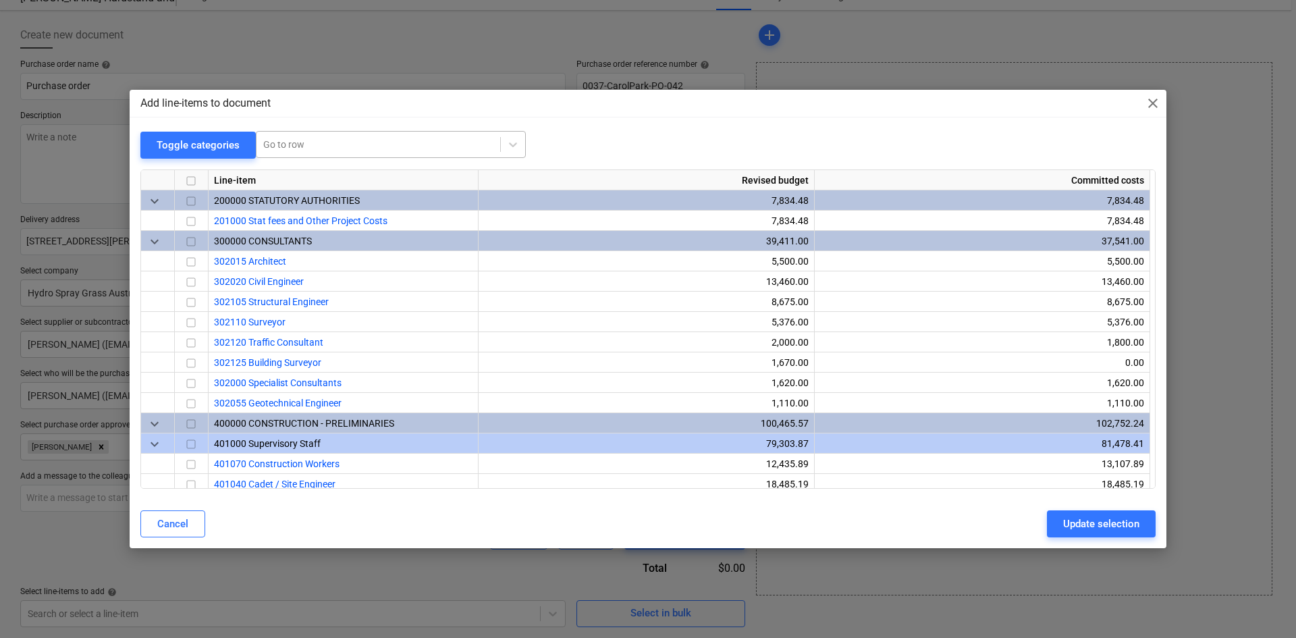
click at [456, 139] on div at bounding box center [378, 144] width 230 height 13
type input "lan"
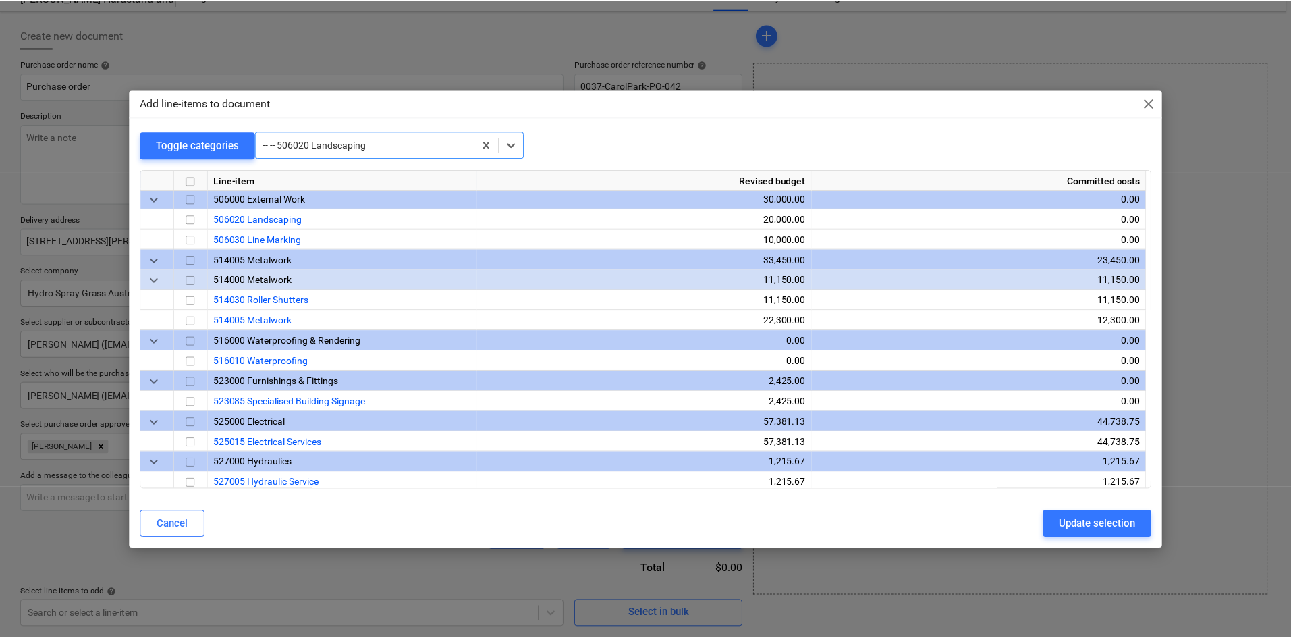
scroll to position [567, 0]
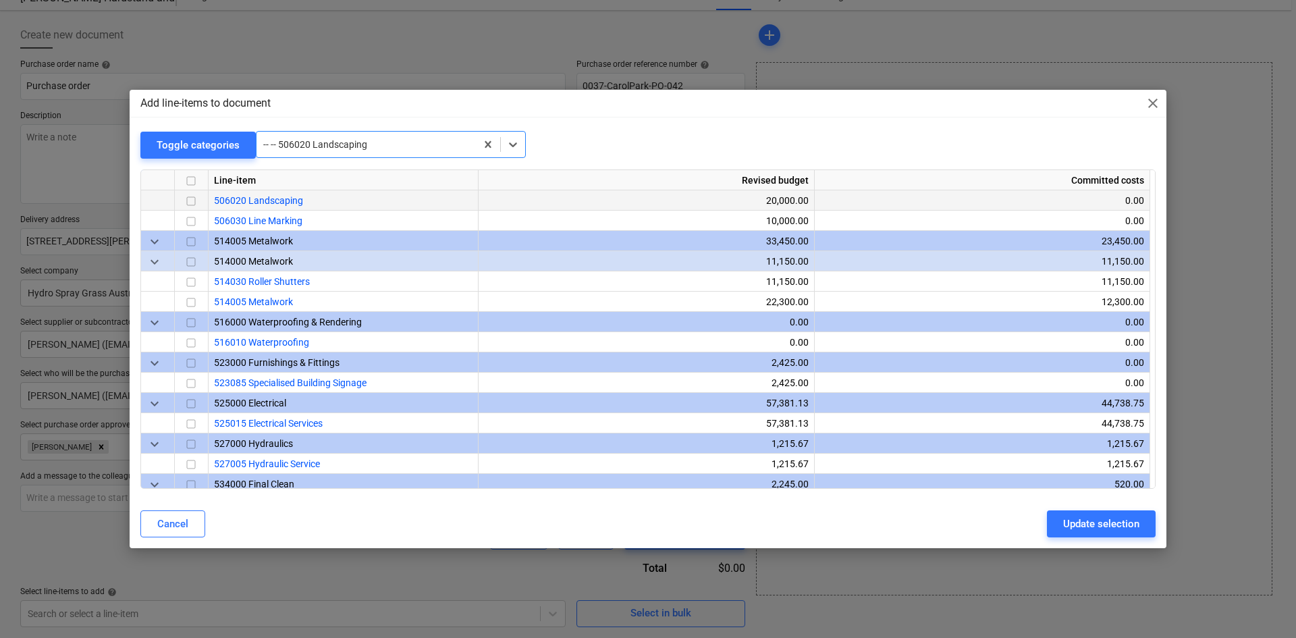
click at [192, 202] on input "checkbox" at bounding box center [191, 201] width 16 height 16
click at [1088, 521] on div "Update selection" at bounding box center [1101, 524] width 76 height 18
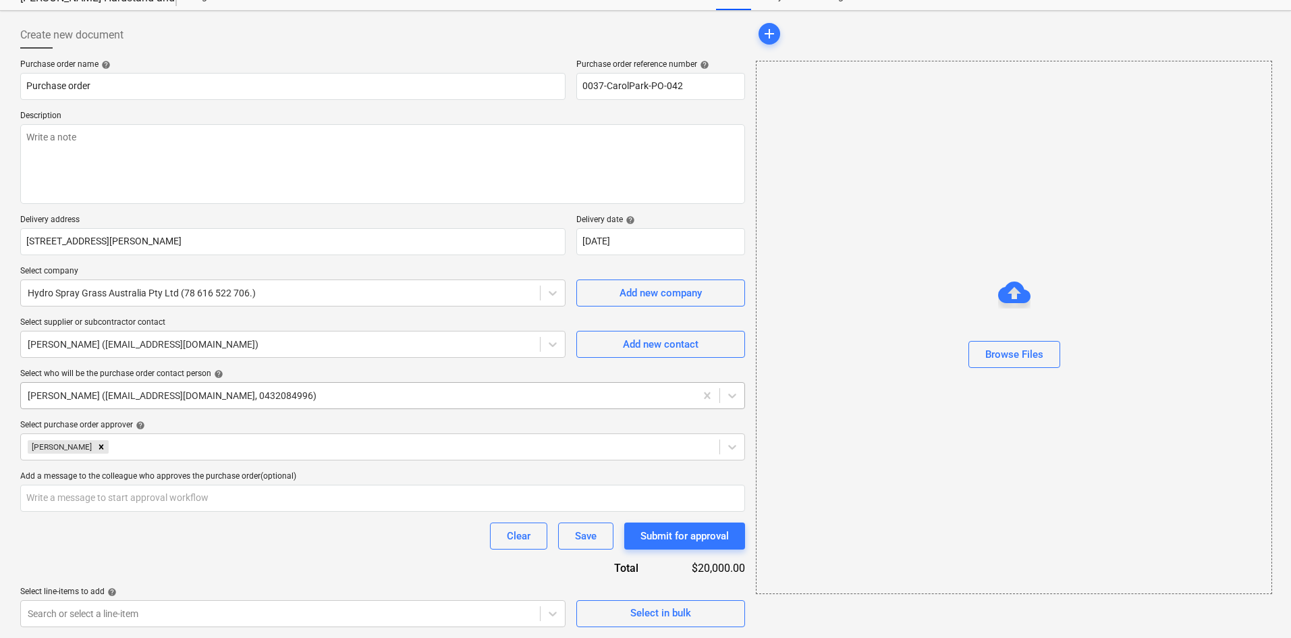
scroll to position [185, 0]
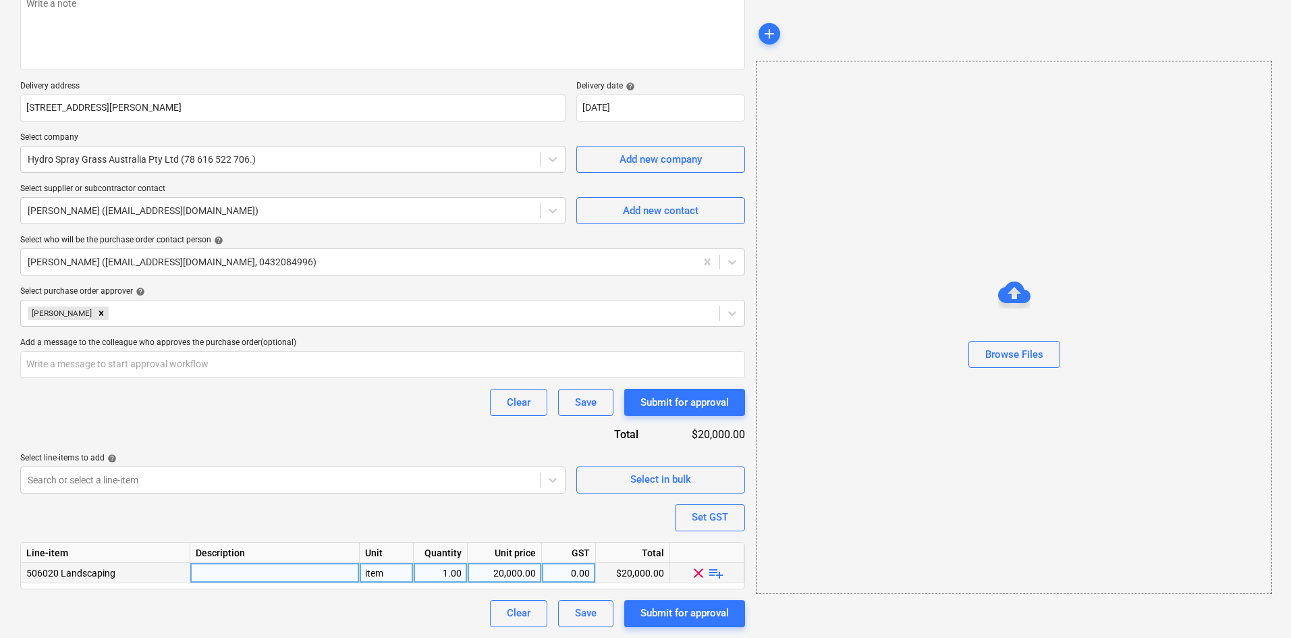
click at [719, 576] on span "playlist_add" at bounding box center [716, 572] width 16 height 16
type textarea "x"
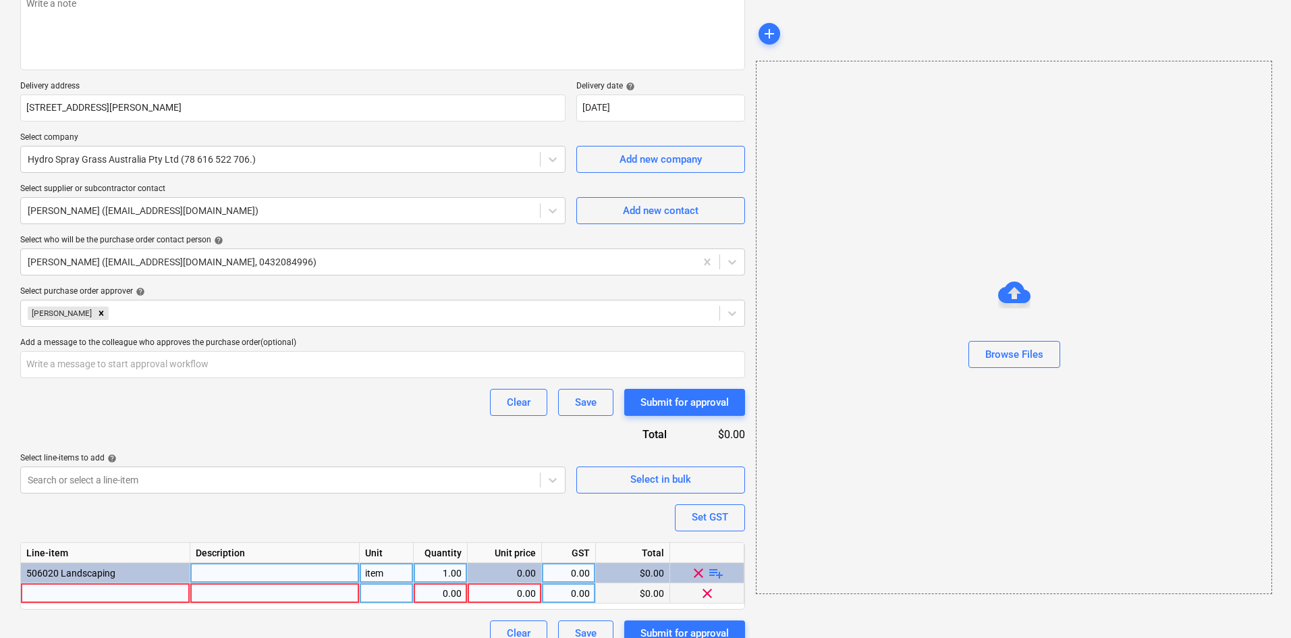
click at [113, 586] on div at bounding box center [105, 593] width 169 height 20
type input "Hydroseeding works"
type textarea "x"
click at [391, 592] on div at bounding box center [387, 593] width 54 height 20
type input "item"
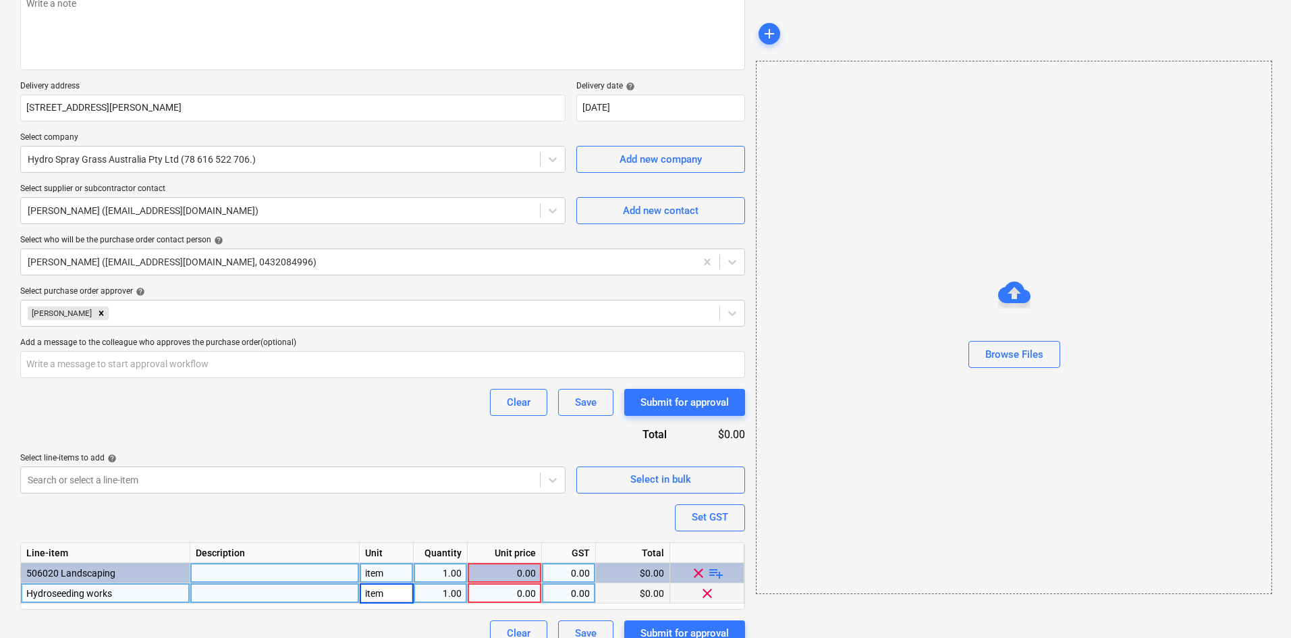
type textarea "x"
type input "300"
type textarea "x"
click at [504, 595] on div "0.00" at bounding box center [504, 593] width 63 height 20
type input "3.4"
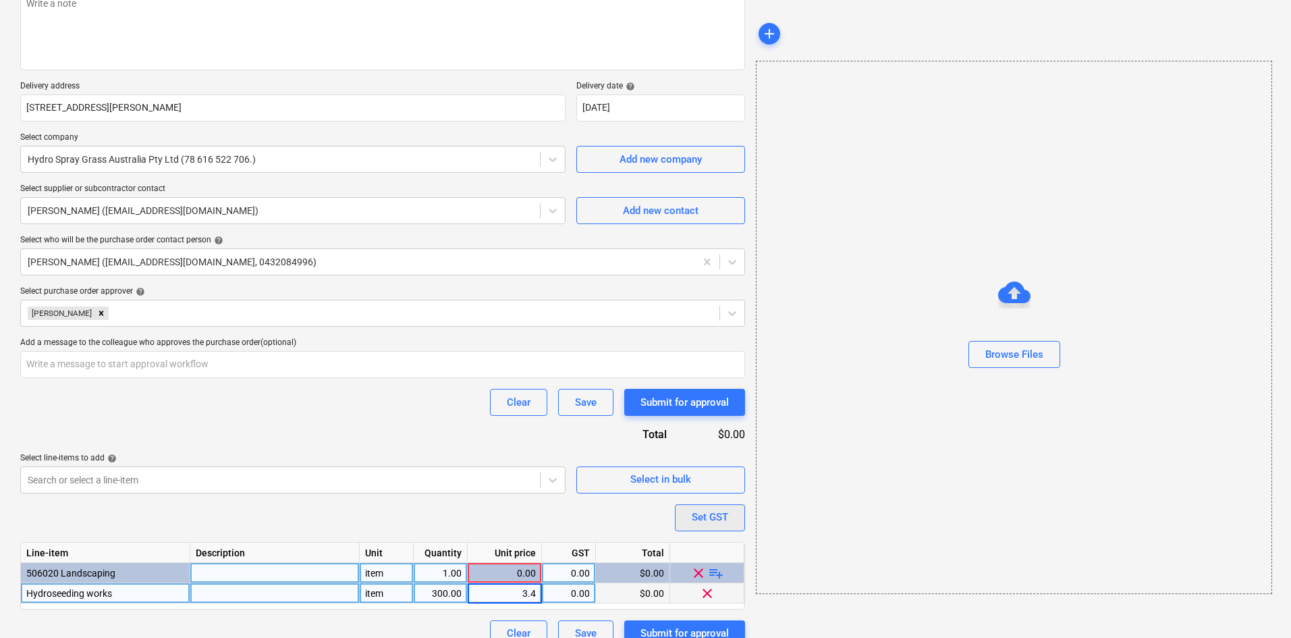
type textarea "x"
click at [730, 512] on button "Set GST" at bounding box center [710, 517] width 70 height 27
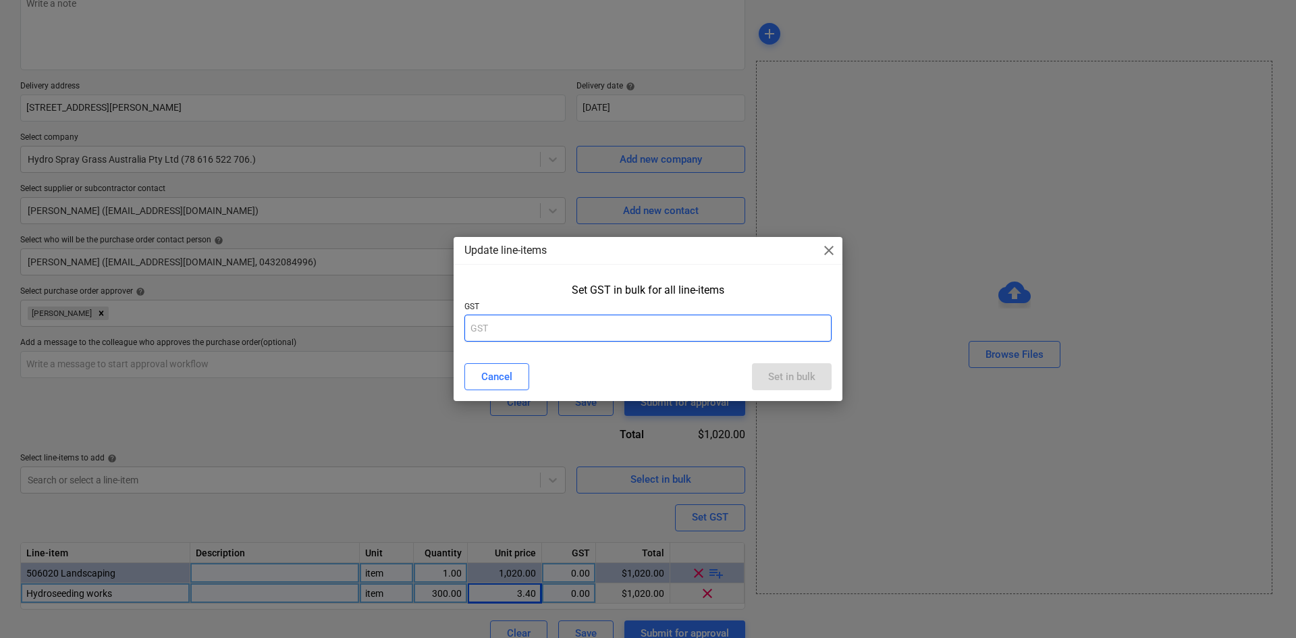
click at [647, 325] on input "text" at bounding box center [647, 327] width 367 height 27
type input "10"
click at [810, 377] on div "Set in bulk" at bounding box center [791, 377] width 47 height 18
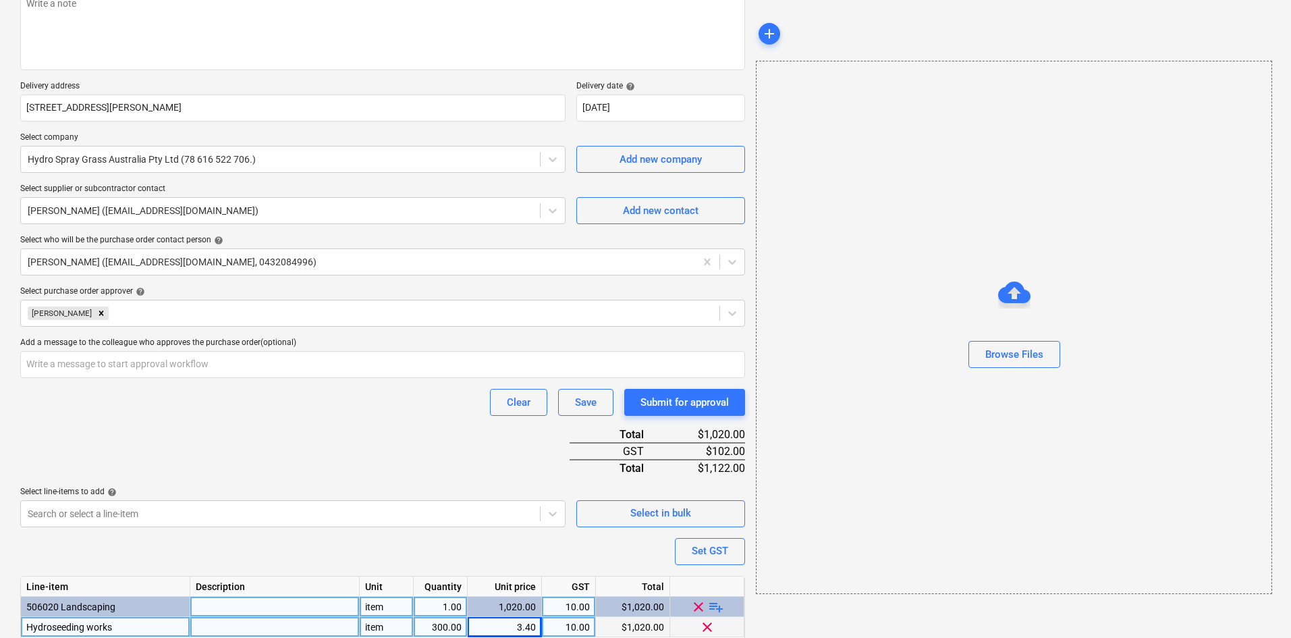
click at [279, 433] on div "Purchase order name help Purchase order Purchase order reference number help 00…" at bounding box center [382, 303] width 725 height 755
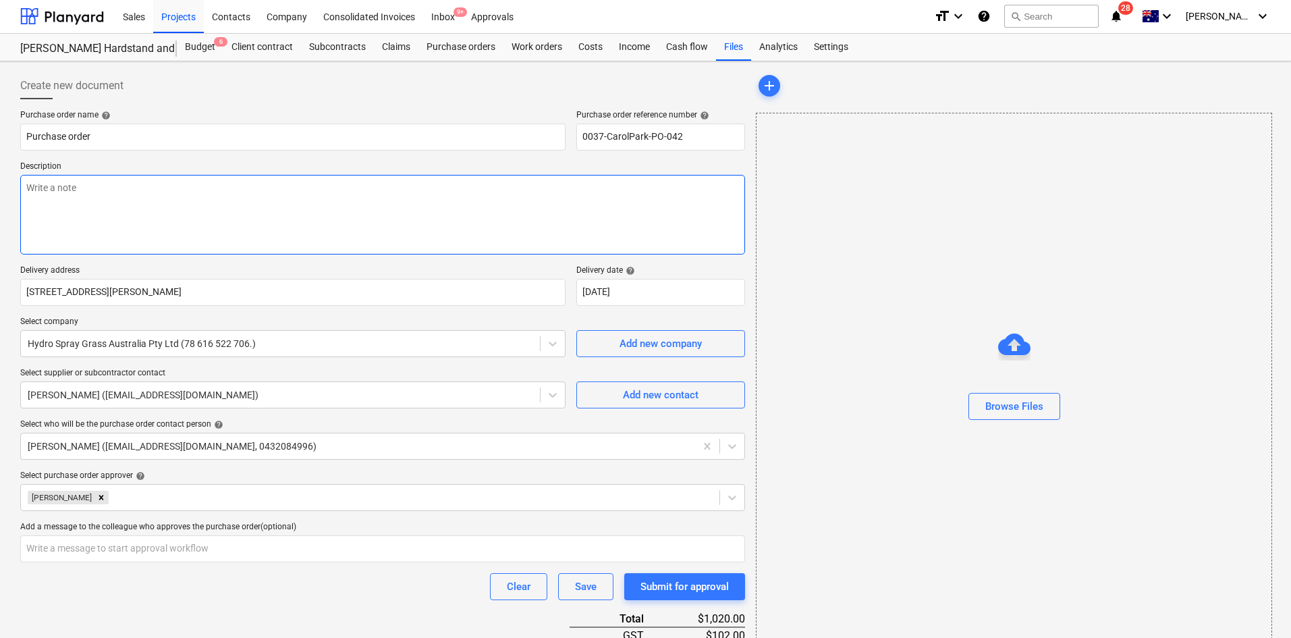
scroll to position [0, 0]
click at [221, 219] on textarea at bounding box center [382, 215] width 725 height 80
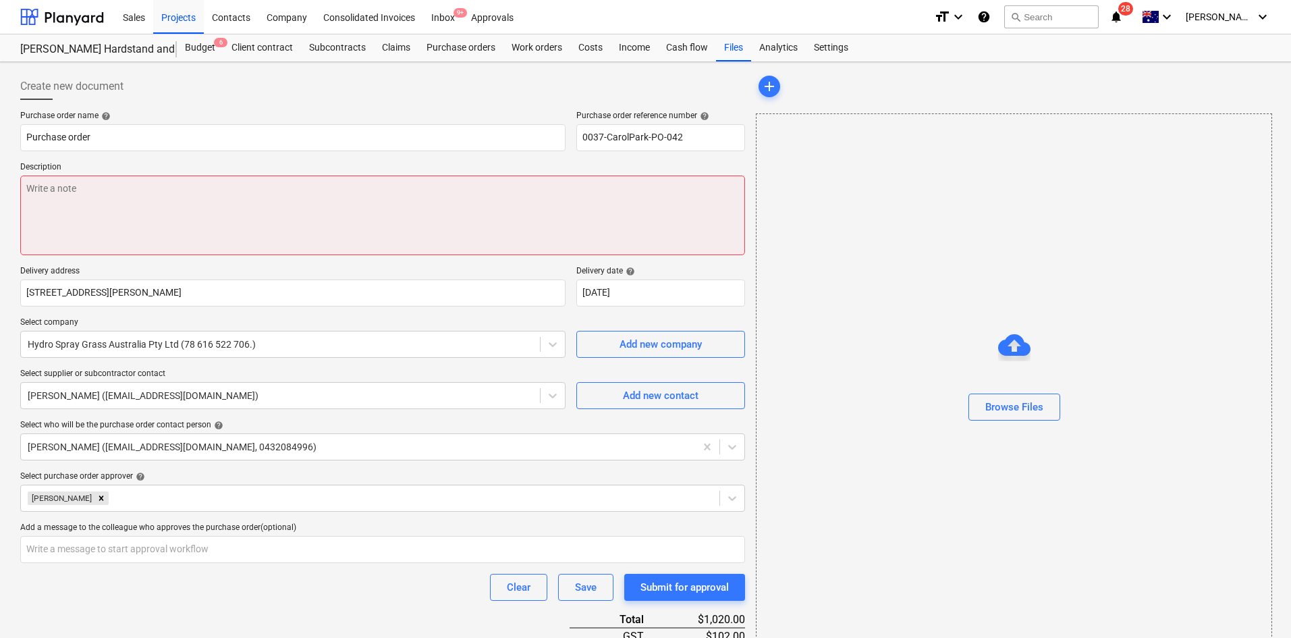
click at [299, 218] on textarea at bounding box center [382, 215] width 725 height 80
paste textarea "Site contact : [PERSON_NAME] - [PHONE_NUMBER]"
type textarea "x"
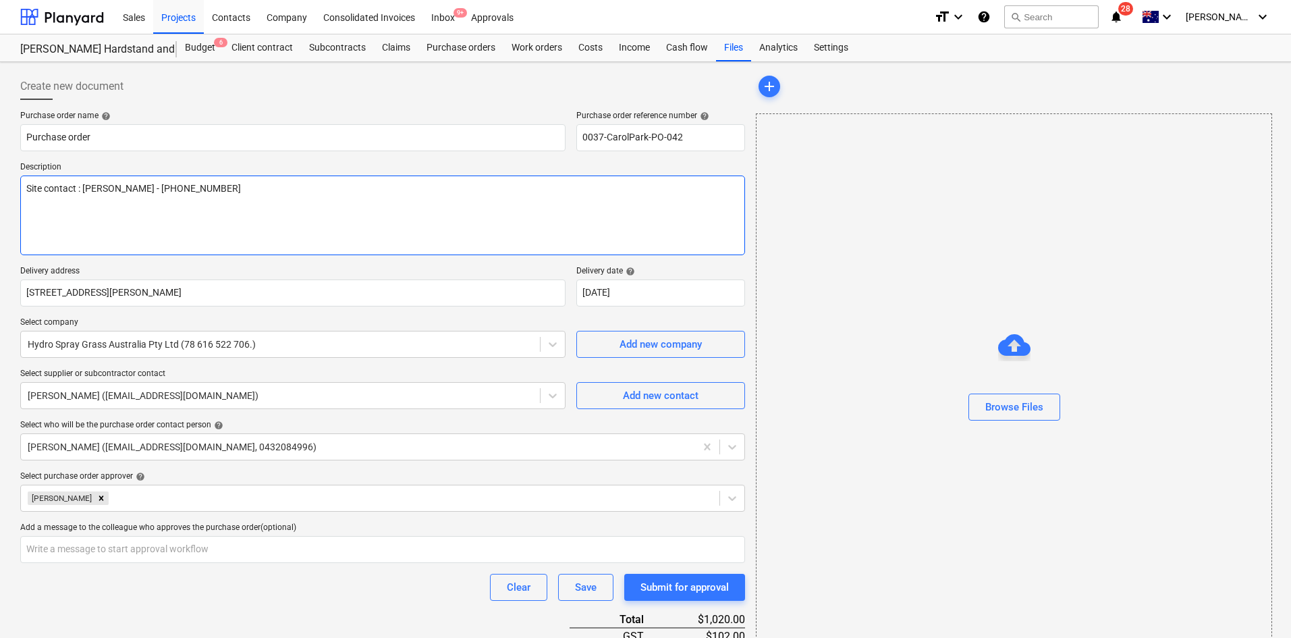
type textarea "Site contact : [PERSON_NAME] - [PHONE_NUMBER]"
click at [316, 594] on div "Clear Save Submit for approval" at bounding box center [382, 587] width 725 height 27
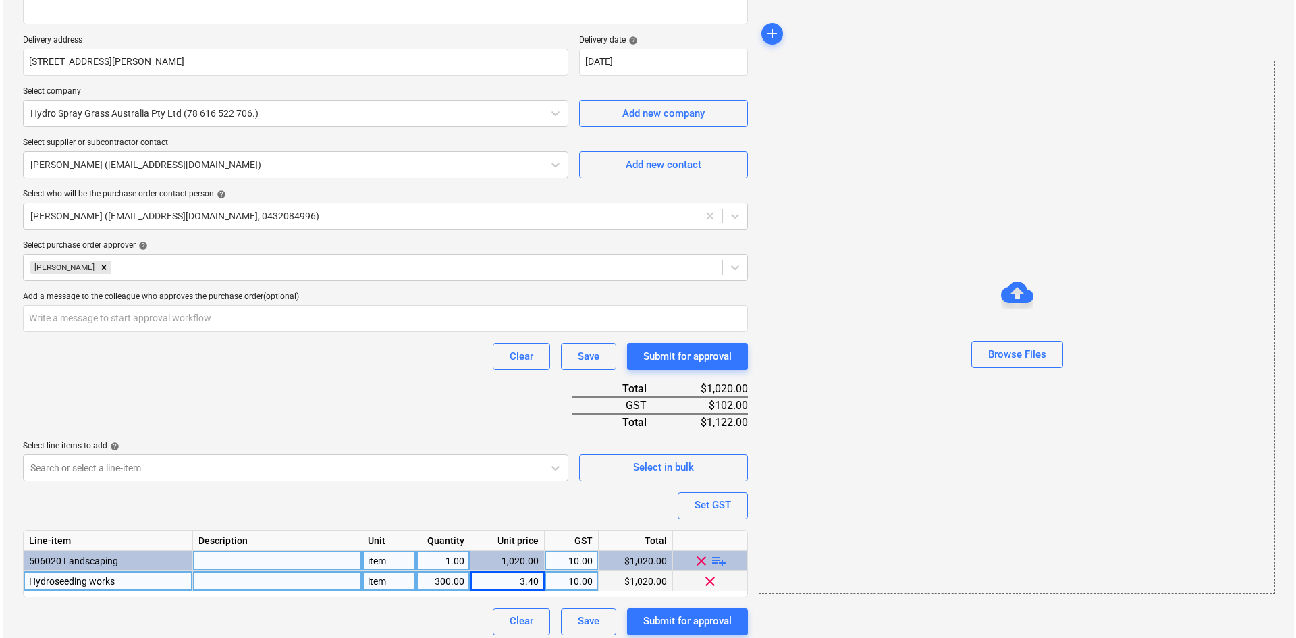
scroll to position [239, 0]
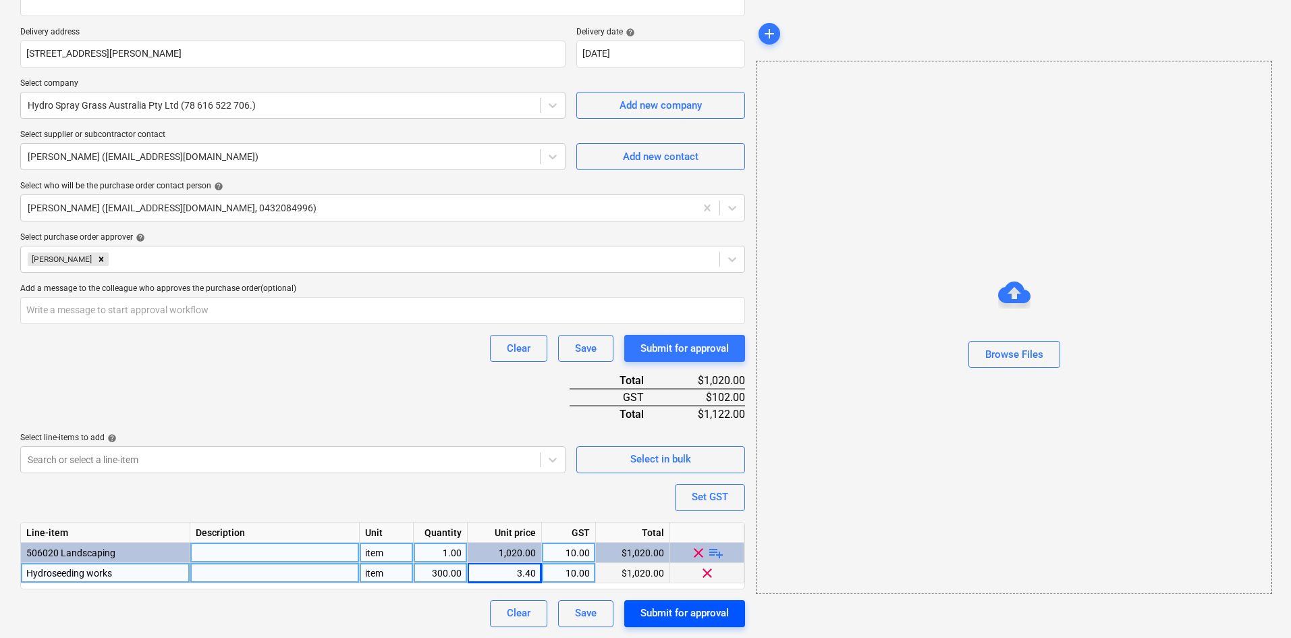
click at [701, 616] on div "Submit for approval" at bounding box center [684, 613] width 88 height 18
type textarea "x"
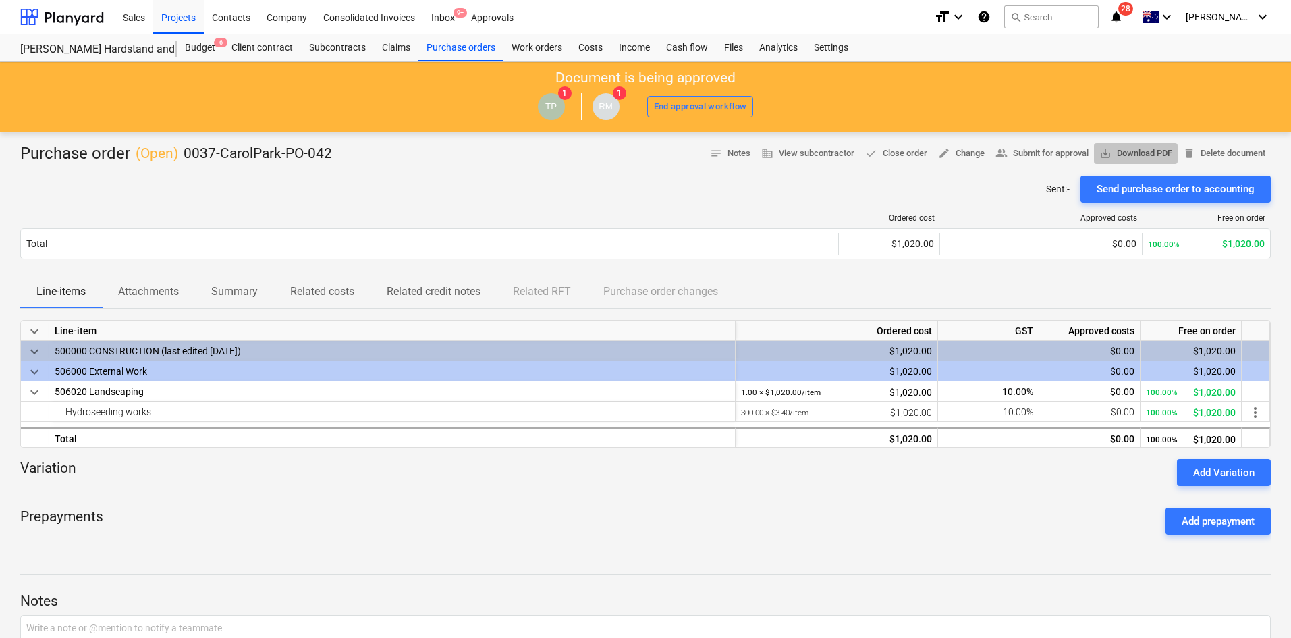
click at [1107, 148] on span "save_alt" at bounding box center [1105, 153] width 12 height 12
click at [1116, 144] on button "save_alt Download PDF" at bounding box center [1136, 153] width 84 height 21
click at [653, 501] on div "Prepayments Add prepayment" at bounding box center [645, 521] width 1250 height 49
